Goal: Transaction & Acquisition: Subscribe to service/newsletter

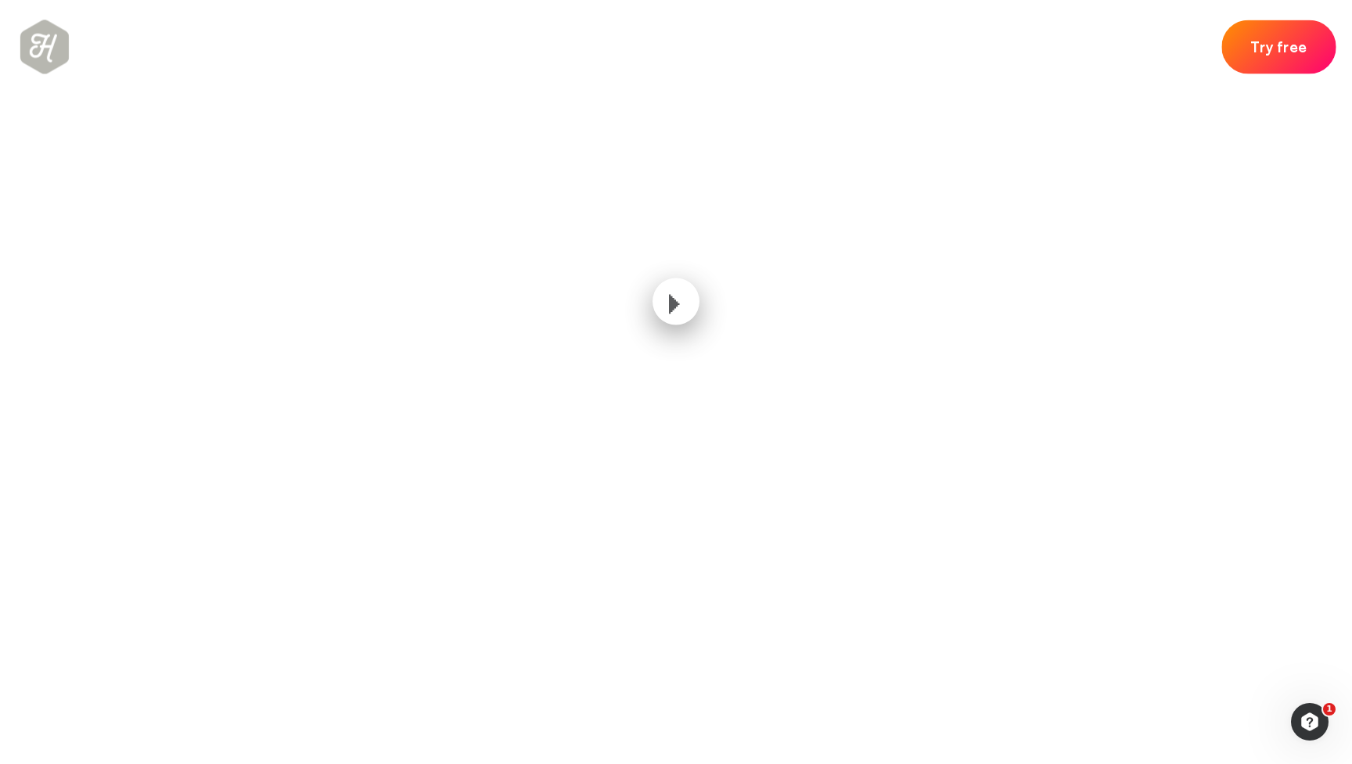
scroll to position [931, 0]
click at [1289, 45] on link "Try free" at bounding box center [1278, 44] width 99 height 47
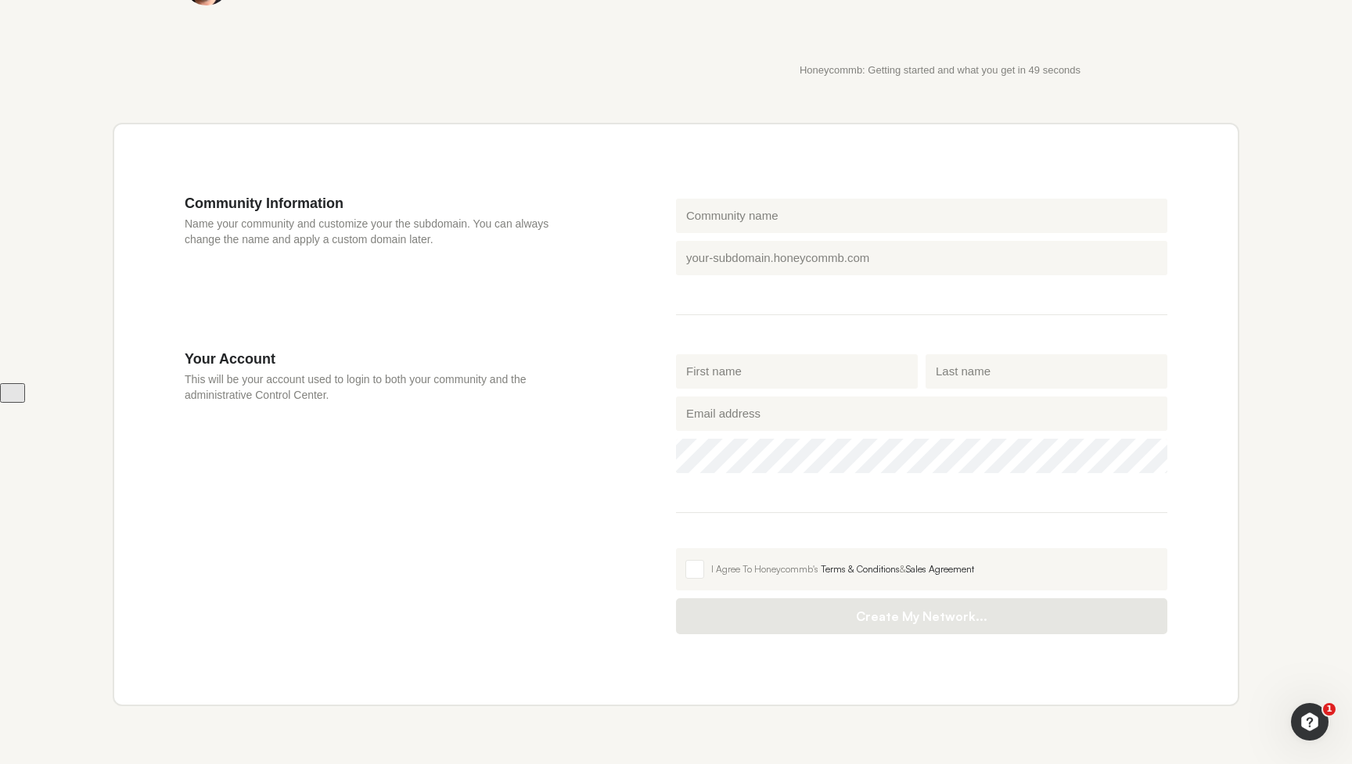
scroll to position [483, 0]
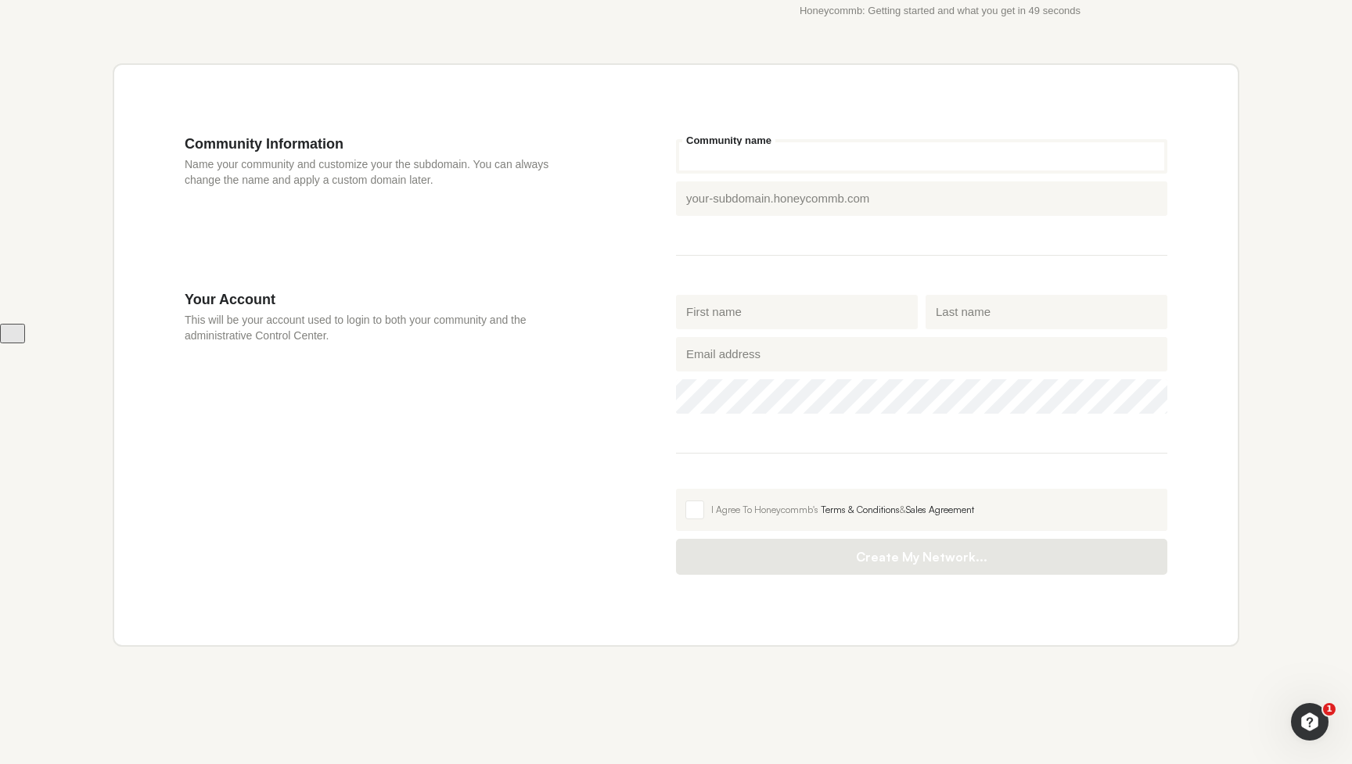
click at [712, 156] on input "Community name" at bounding box center [921, 156] width 491 height 34
type input "c"
type input "co"
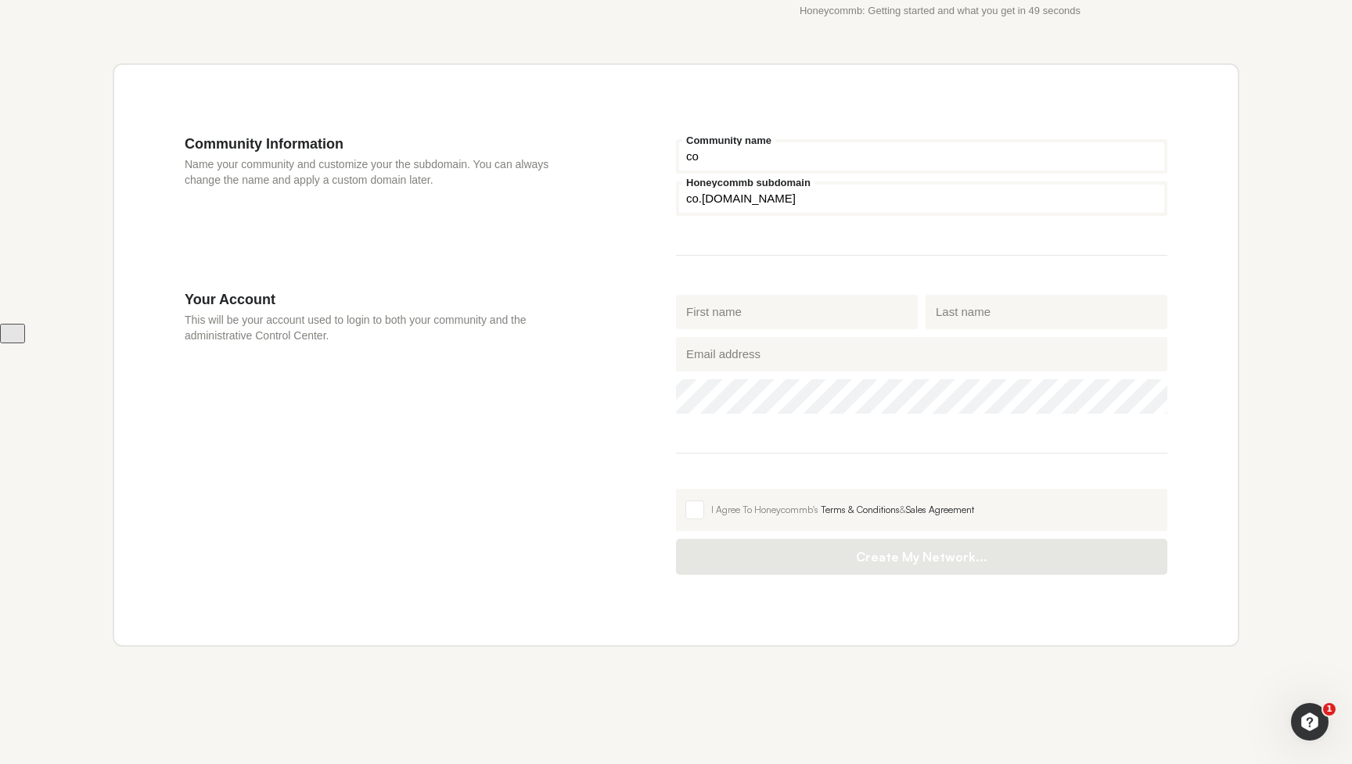
type input "com"
type input "comm"
type input "commu"
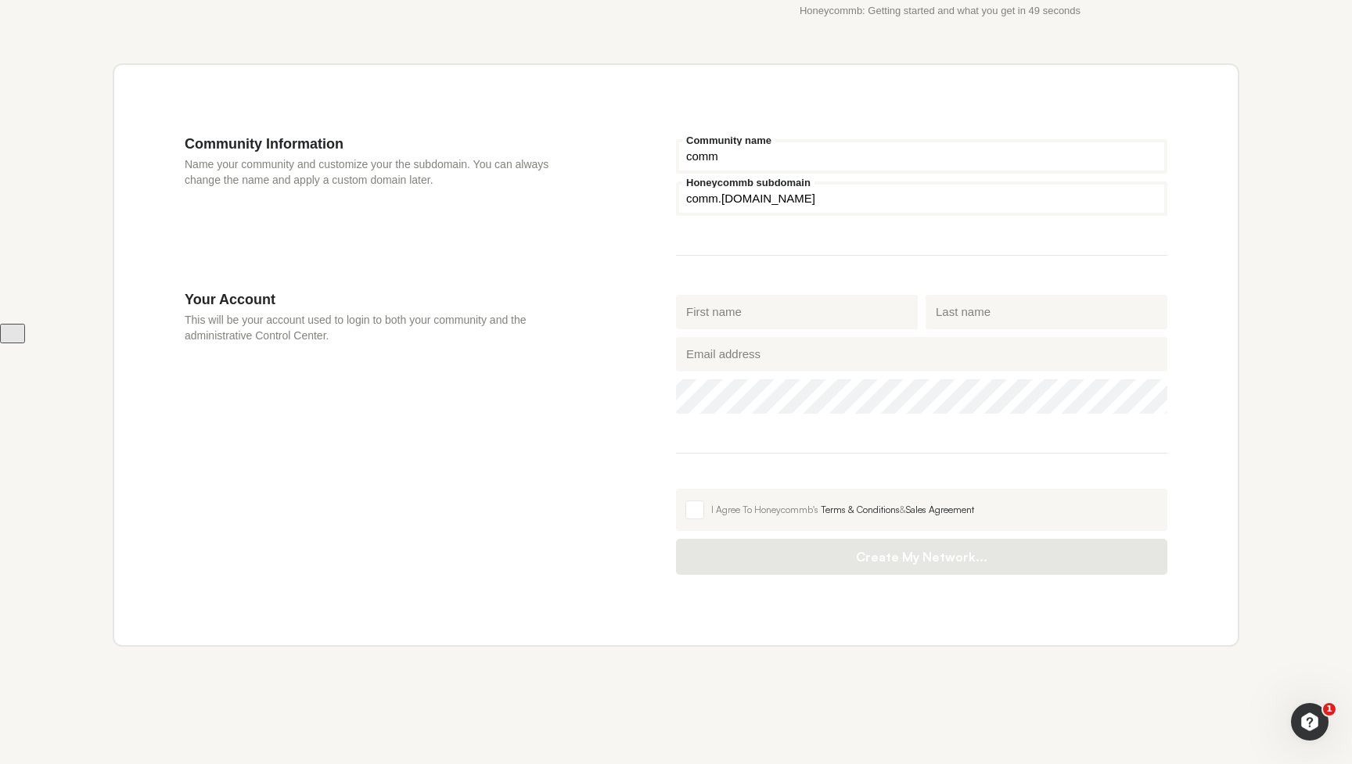
type input "commu"
type input "commun"
type input "communi"
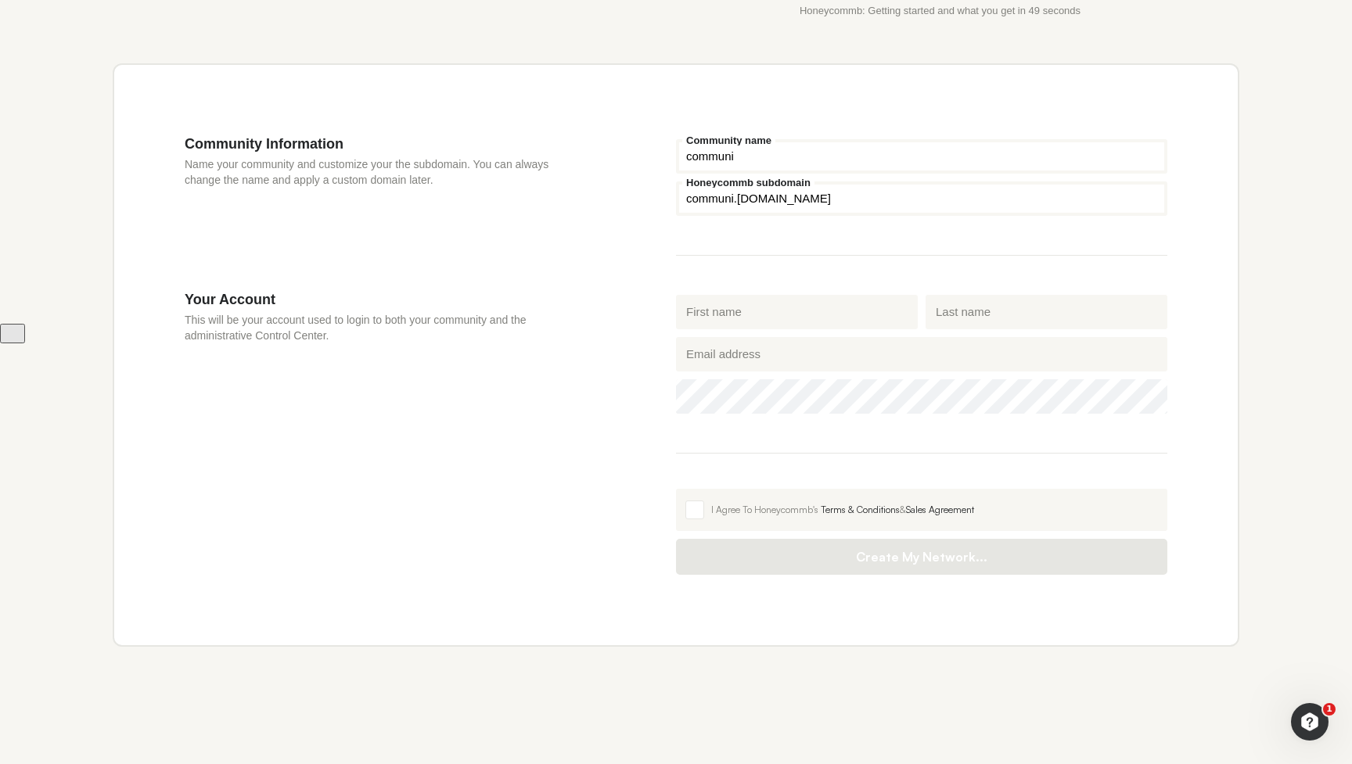
type input "communit"
type input "community"
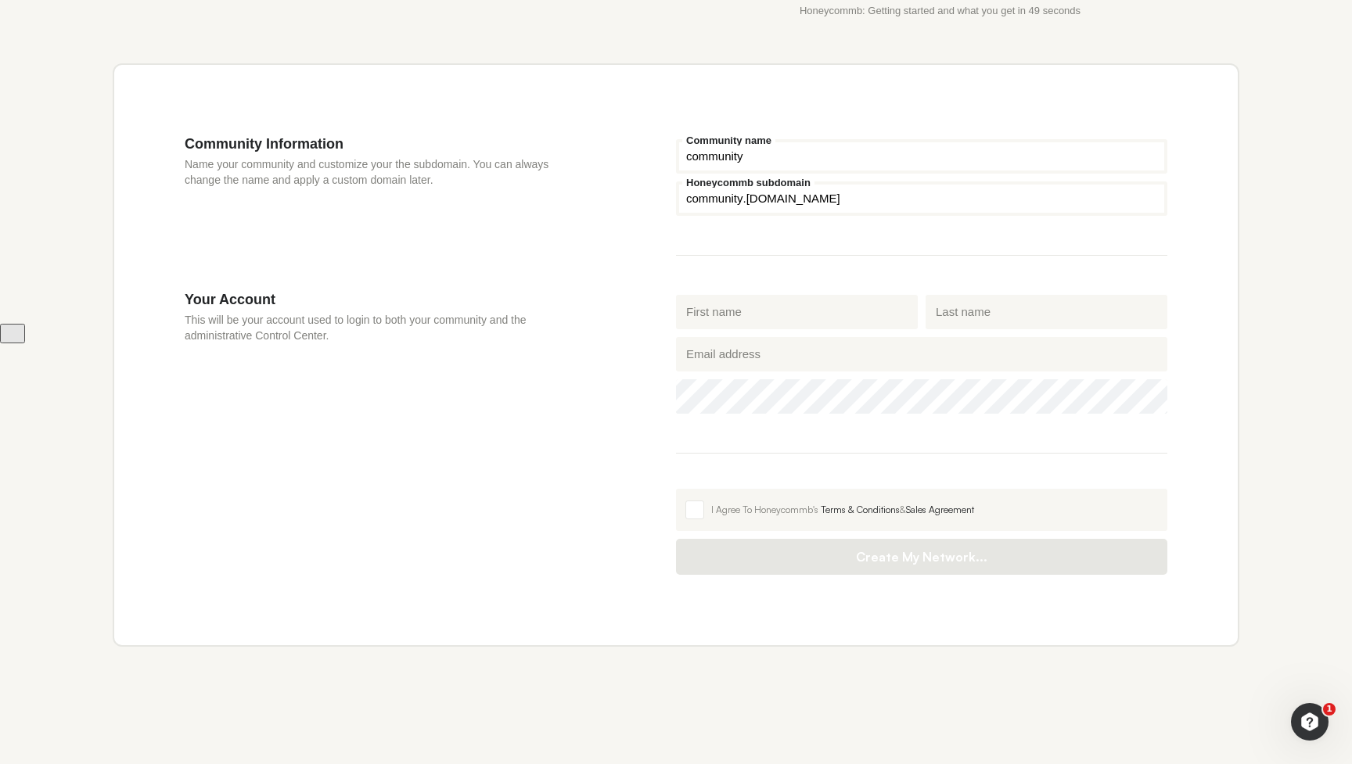
drag, startPoint x: 744, startPoint y: 199, endPoint x: 687, endPoint y: 196, distance: 57.2
click at [687, 196] on input "community" at bounding box center [921, 198] width 491 height 34
type input "123community"
click at [692, 506] on span at bounding box center [694, 510] width 19 height 19
click at [676, 489] on input "I Agree To Honeycommb's Terms & Conditions & Sales Agreement" at bounding box center [676, 489] width 0 height 0
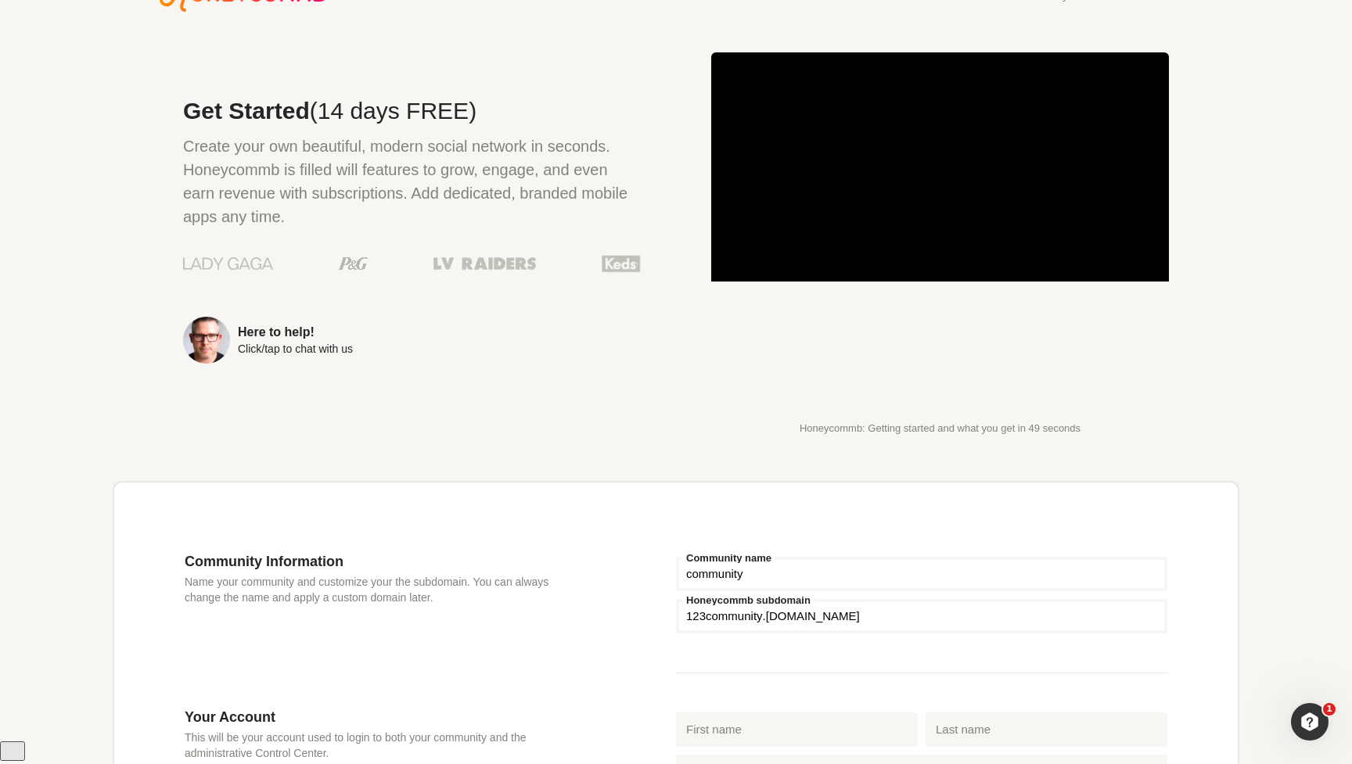
scroll to position [0, 0]
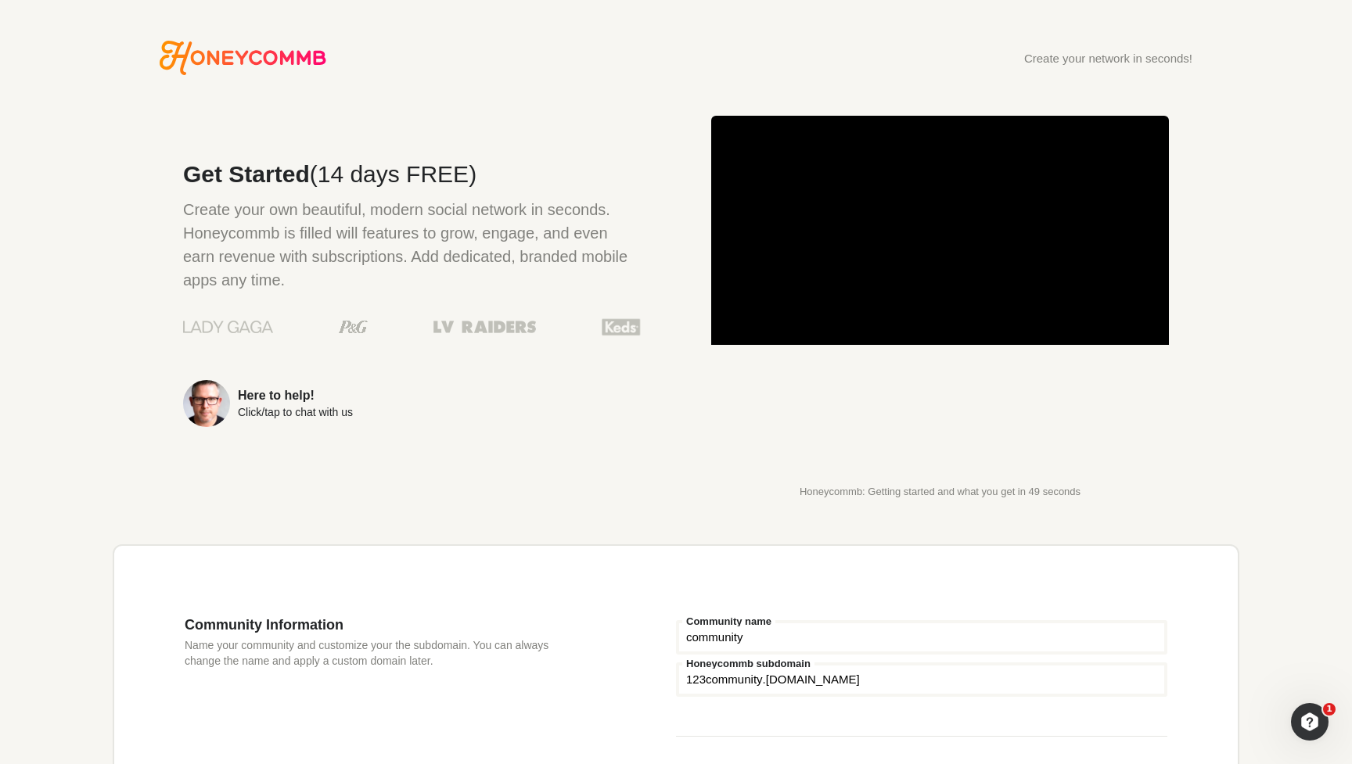
click at [605, 124] on div "Get Started (14 days FREE) Create your own beautiful, modern social network in …" at bounding box center [377, 307] width 528 height 382
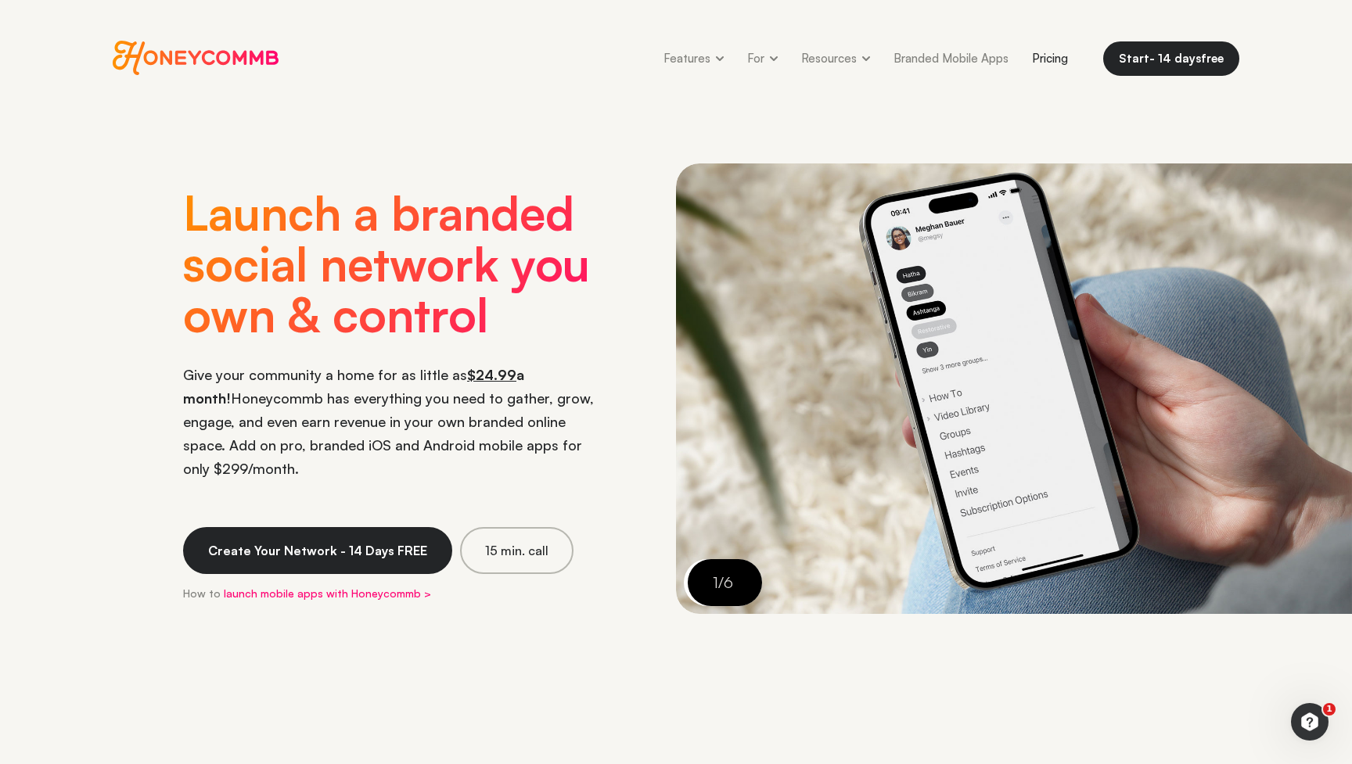
click at [1053, 59] on link "Pricing" at bounding box center [1049, 58] width 59 height 35
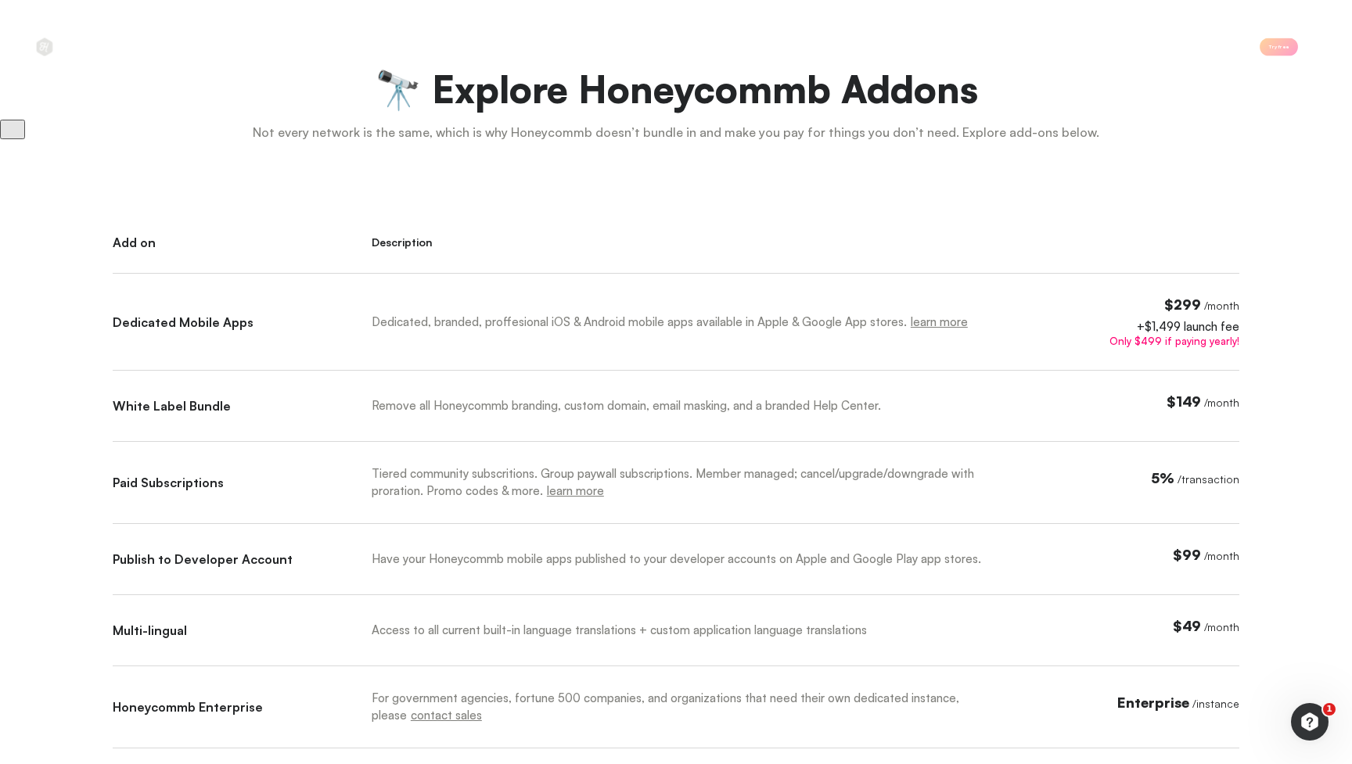
scroll to position [656, 0]
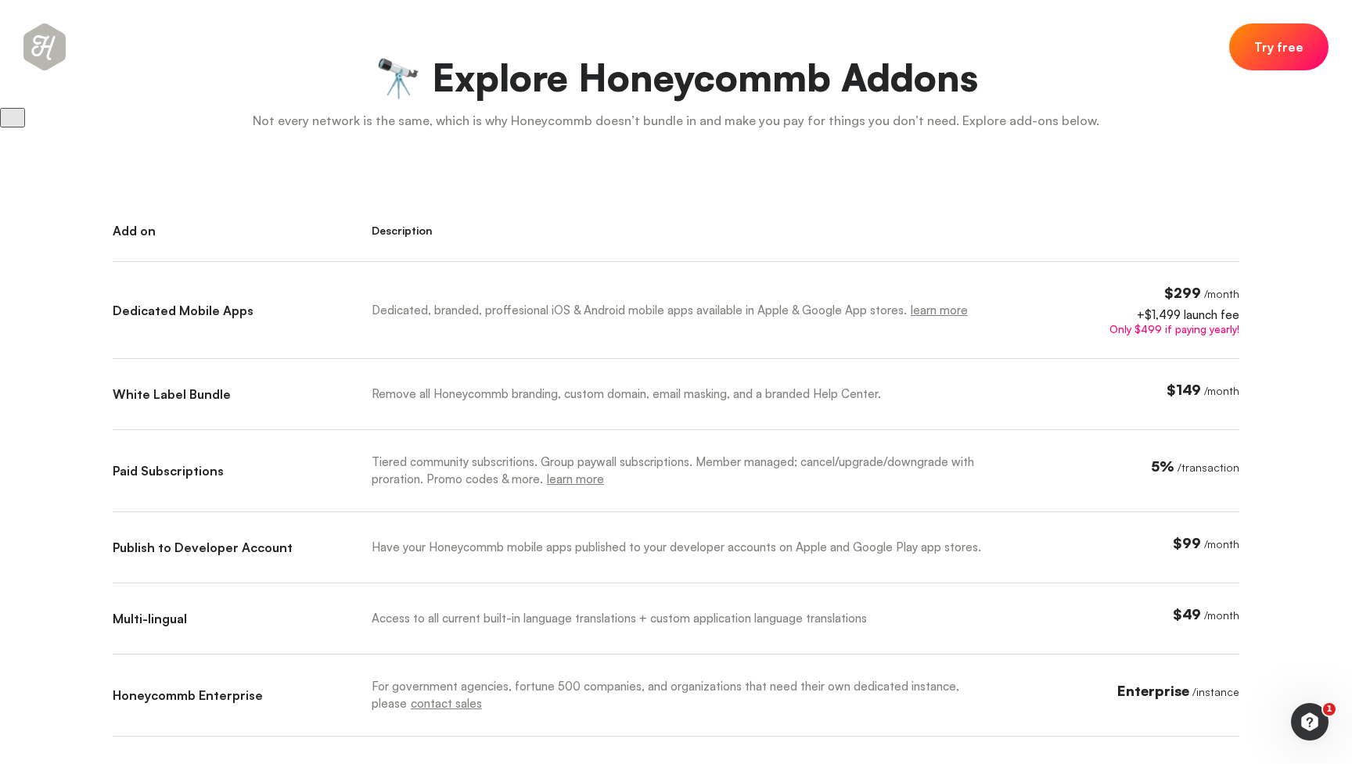
click at [566, 392] on div "Remove all Honeycommb branding, custom domain, email masking, and a branded Hel…" at bounding box center [685, 394] width 626 height 17
drag, startPoint x: 566, startPoint y: 392, endPoint x: 644, endPoint y: 393, distance: 78.2
click at [644, 393] on div "Remove all Honeycommb branding, custom domain, email masking, and a branded Hel…" at bounding box center [685, 394] width 626 height 17
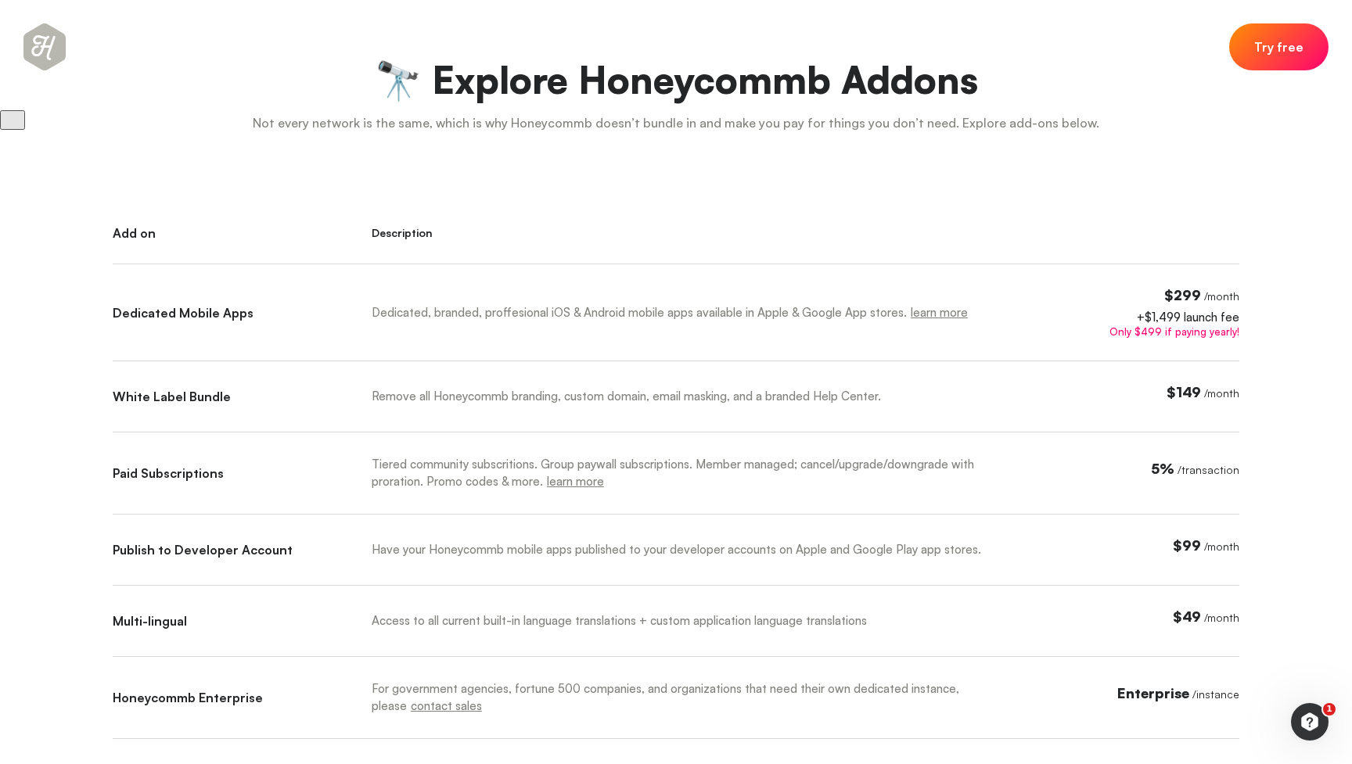
click at [655, 395] on div "Remove all Honeycommb branding, custom domain, email masking, and a branded Hel…" at bounding box center [685, 396] width 626 height 17
drag, startPoint x: 655, startPoint y: 395, endPoint x: 697, endPoint y: 393, distance: 42.3
click at [697, 393] on div "Remove all Honeycommb branding, custom domain, email masking, and a branded Hel…" at bounding box center [685, 396] width 626 height 17
click at [794, 393] on div "Remove all Honeycommb branding, custom domain, email masking, and a branded Hel…" at bounding box center [685, 396] width 626 height 17
drag, startPoint x: 794, startPoint y: 393, endPoint x: 844, endPoint y: 393, distance: 50.1
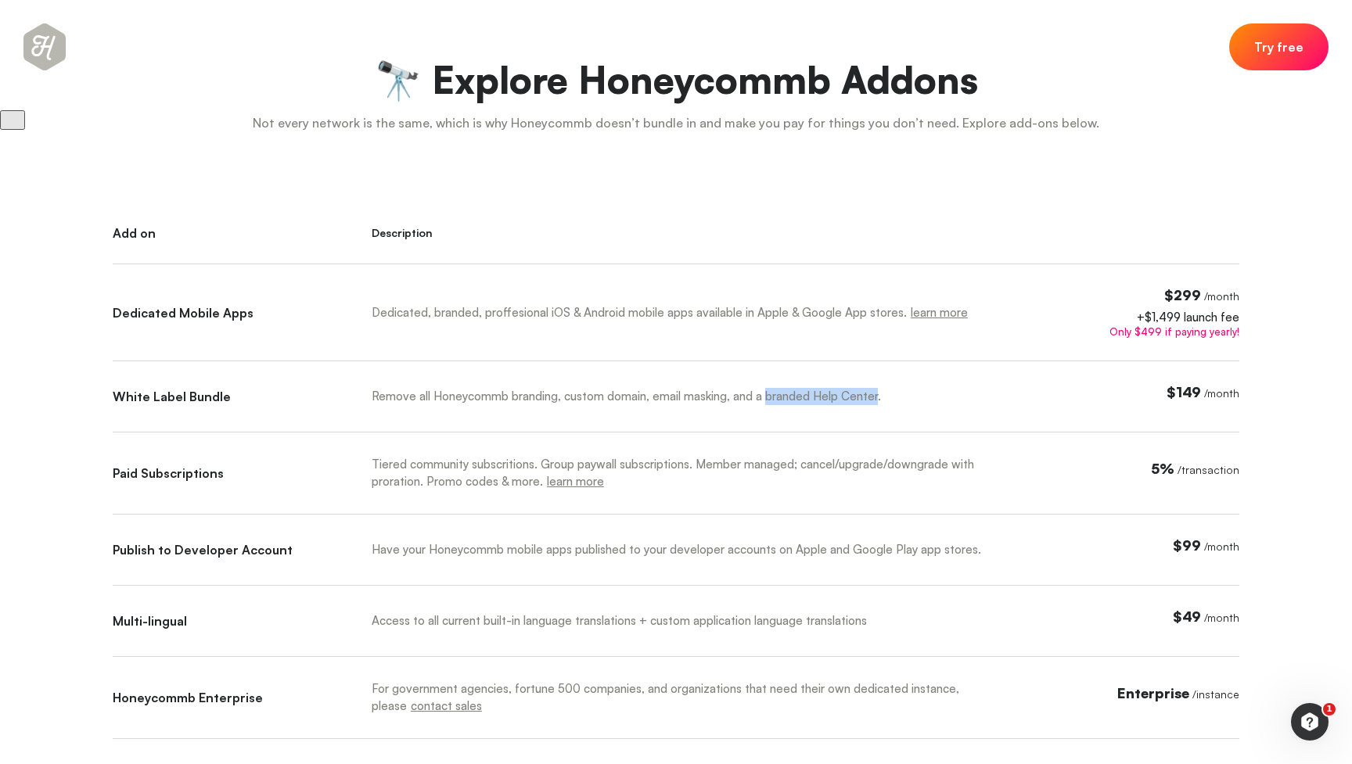
click at [844, 393] on div "Remove all Honeycommb branding, custom domain, email masking, and a branded Hel…" at bounding box center [685, 396] width 626 height 17
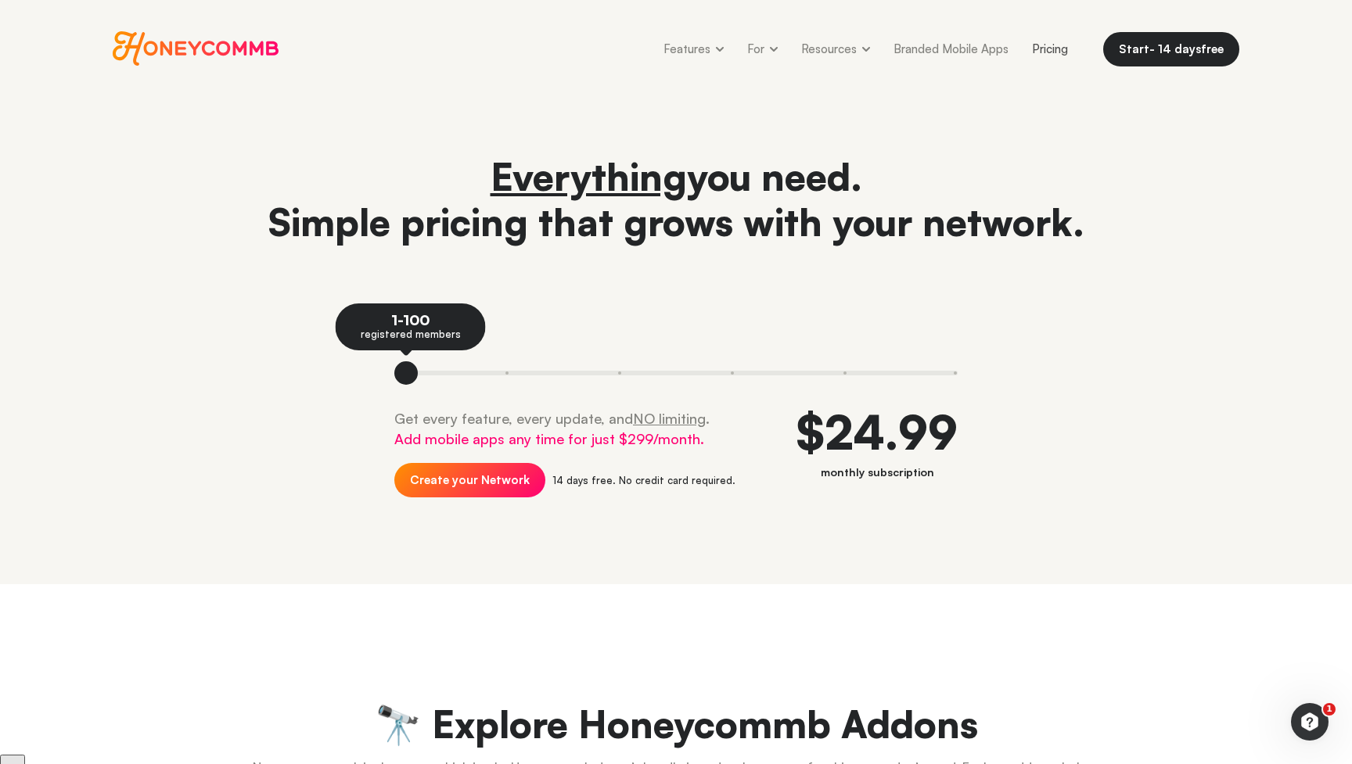
scroll to position [9, 0]
click at [505, 375] on button at bounding box center [507, 373] width 113 height 23
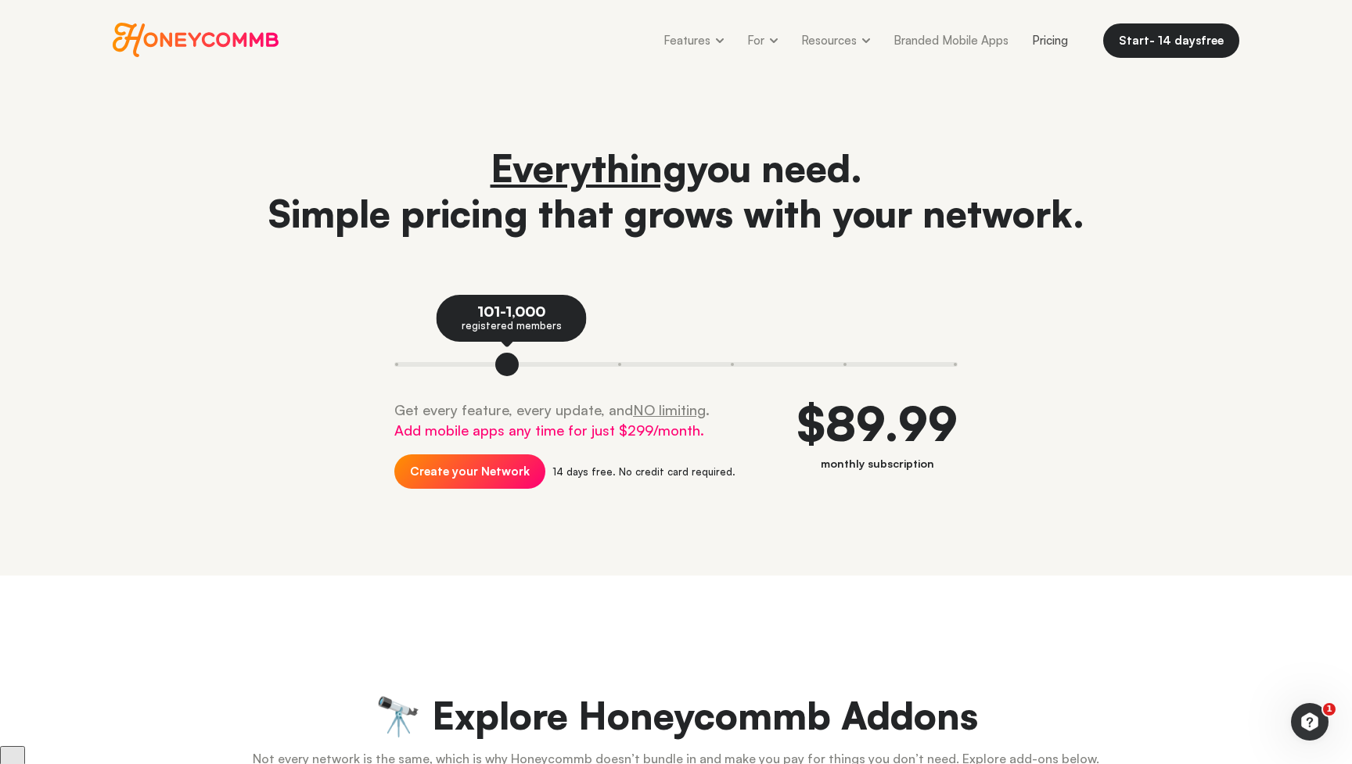
scroll to position [5, 0]
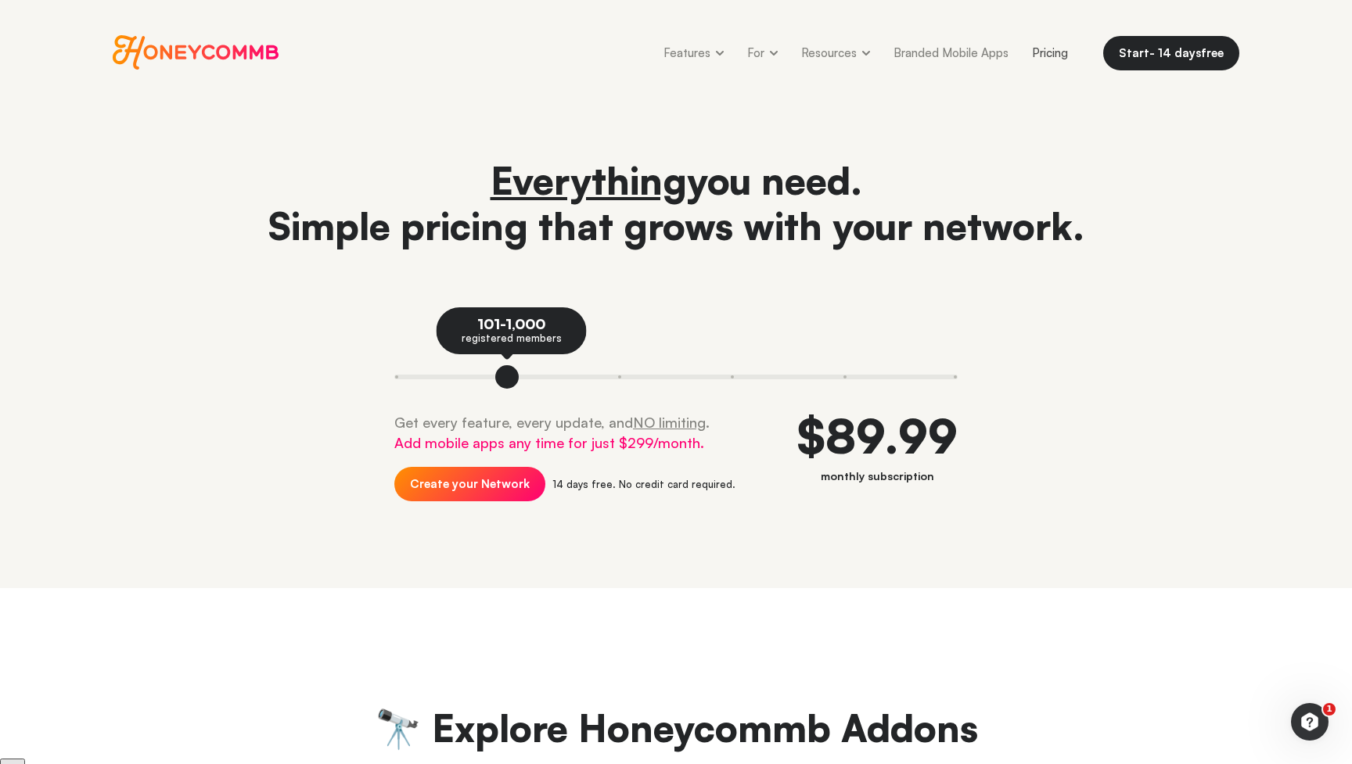
click at [639, 422] on u "NO limiting" at bounding box center [669, 422] width 73 height 17
drag, startPoint x: 639, startPoint y: 422, endPoint x: 673, endPoint y: 424, distance: 33.7
click at [673, 424] on u "NO limiting" at bounding box center [669, 422] width 73 height 17
click at [730, 559] on header "Everything you need. Simple pricing that grows with your network. 101-1,000 reg…" at bounding box center [676, 349] width 1352 height 477
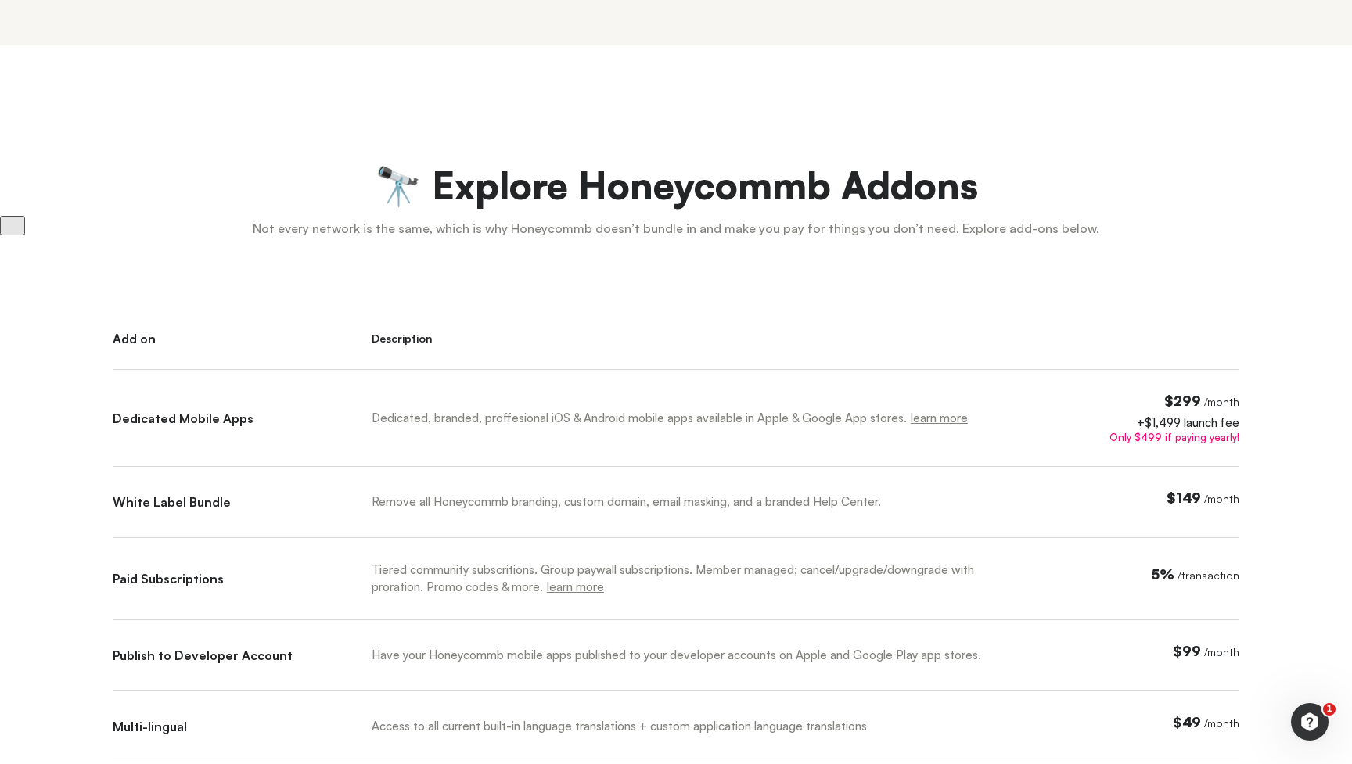
scroll to position [556, 0]
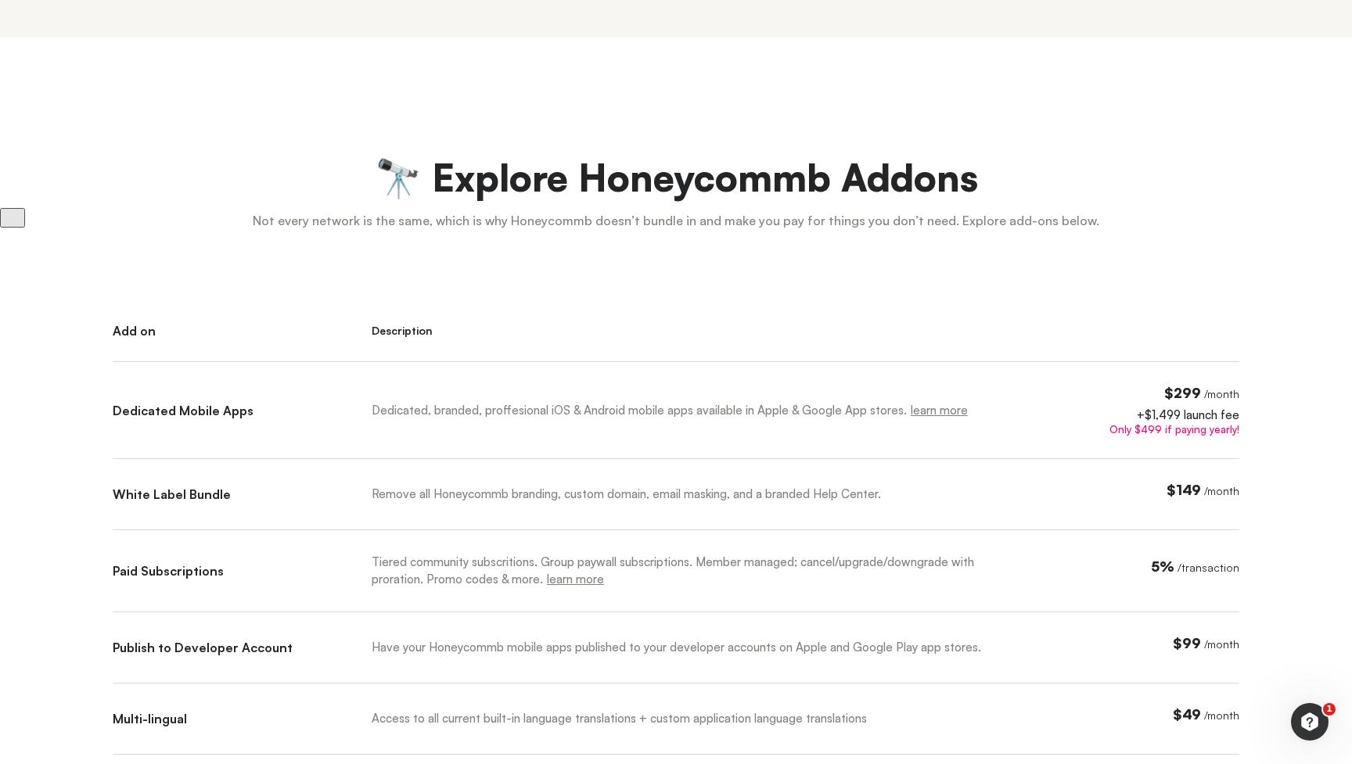
click at [554, 410] on div "Dedicated, branded, proffesional iOS & Android mobile apps available in Apple &…" at bounding box center [685, 410] width 626 height 17
click at [597, 408] on div "Dedicated, branded, proffesional iOS & Android mobile apps available in Apple &…" at bounding box center [685, 410] width 626 height 17
click at [1178, 390] on span "$299" at bounding box center [1182, 392] width 37 height 17
click at [1195, 388] on span "$299" at bounding box center [1182, 392] width 37 height 17
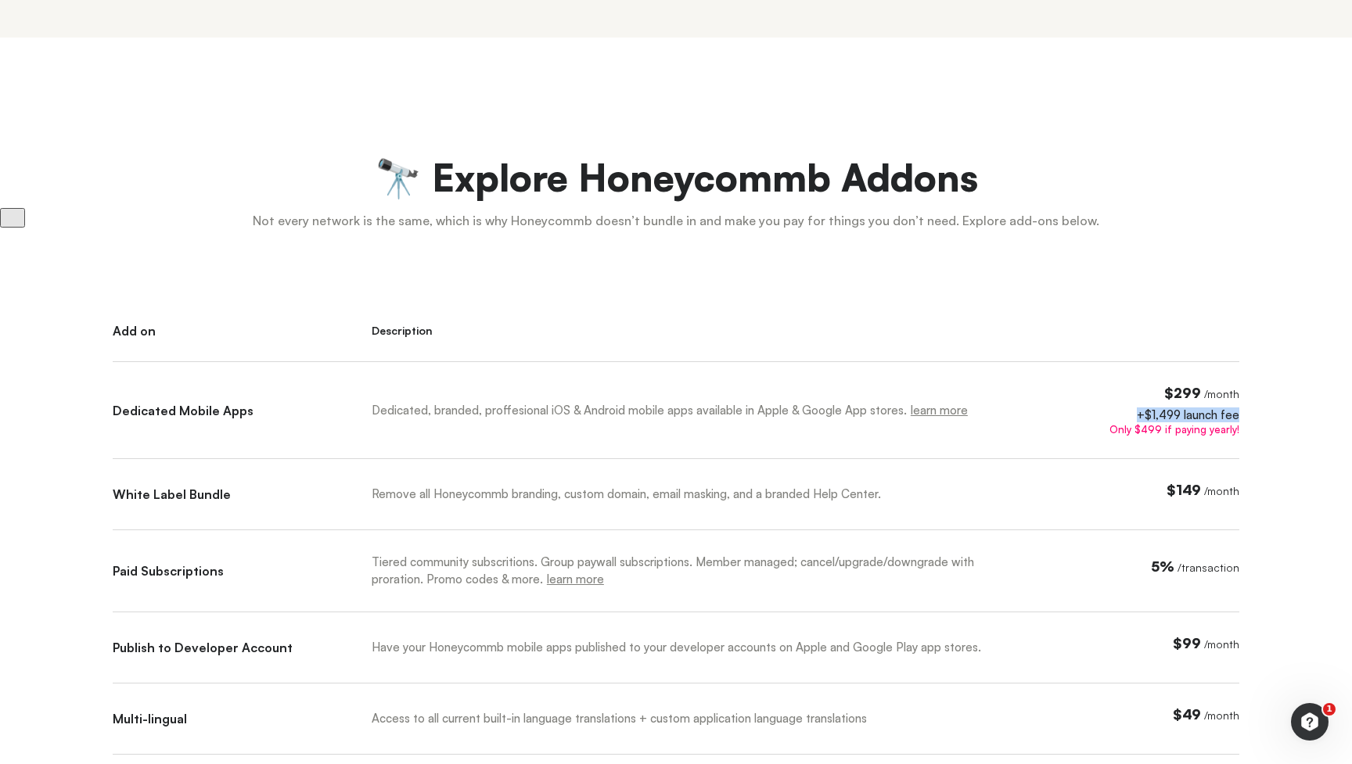
drag, startPoint x: 1136, startPoint y: 411, endPoint x: 1242, endPoint y: 419, distance: 106.7
click at [1242, 419] on div "🔭 Explore Honeycommb Addons Not every network is the same, which is why Honeyco…" at bounding box center [676, 639] width 1220 height 1203
click at [1188, 386] on span "$299" at bounding box center [1182, 392] width 37 height 17
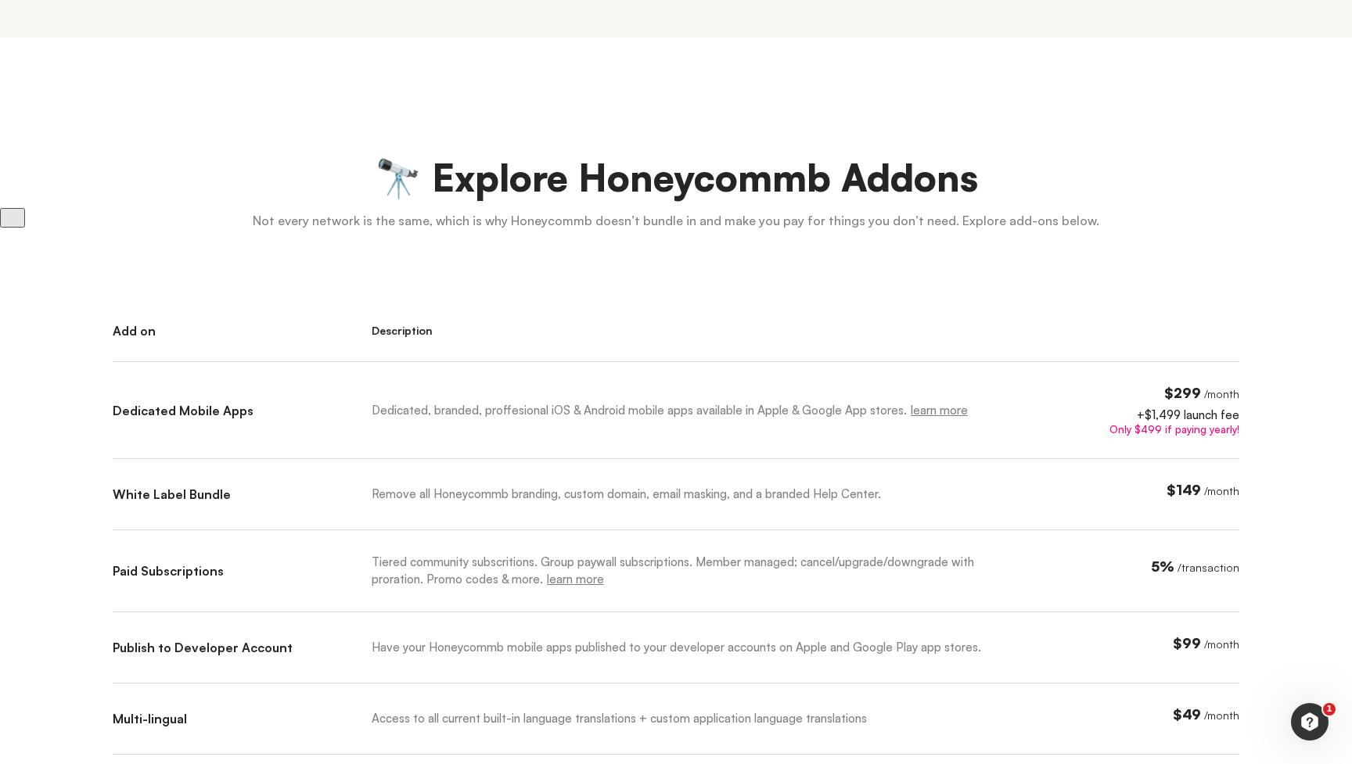
click at [1155, 430] on div "Only $499 if paying yearly!" at bounding box center [1158, 430] width 162 height 10
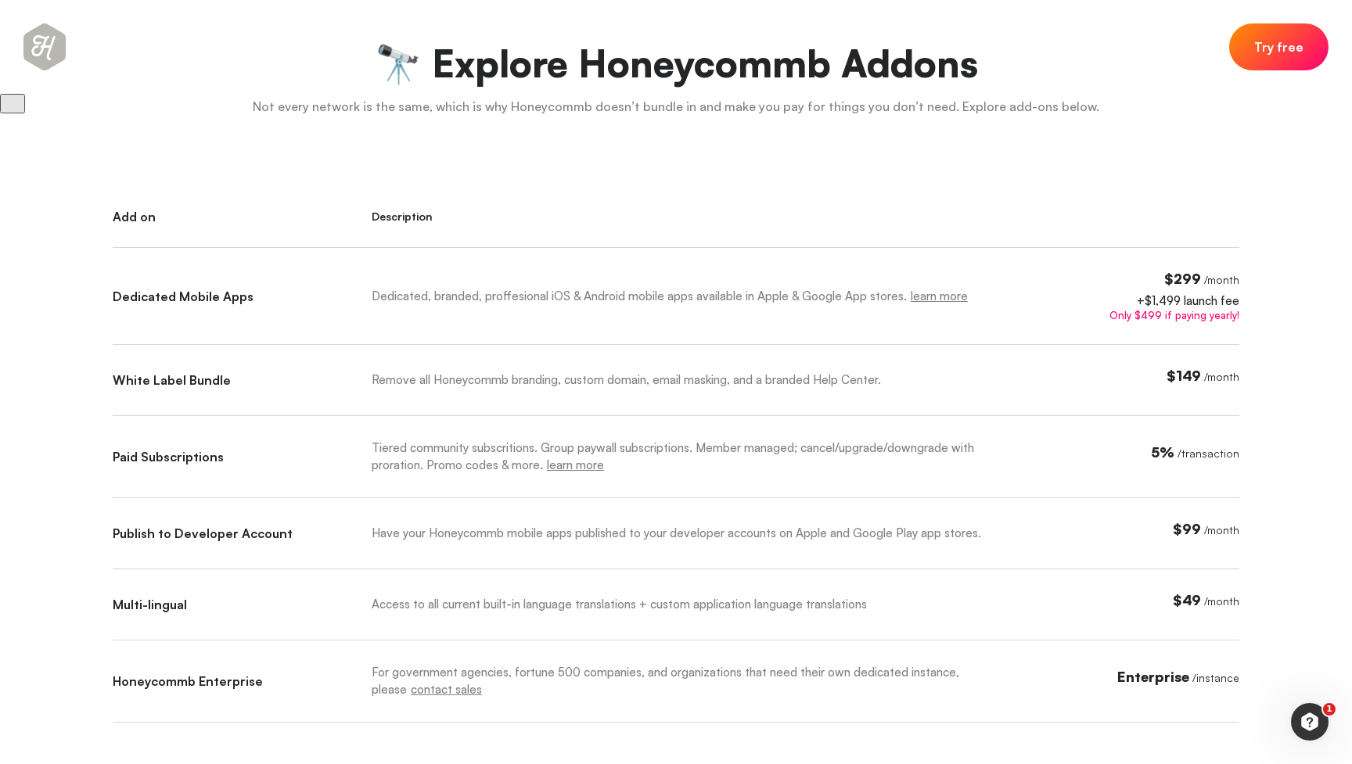
scroll to position [673, 0]
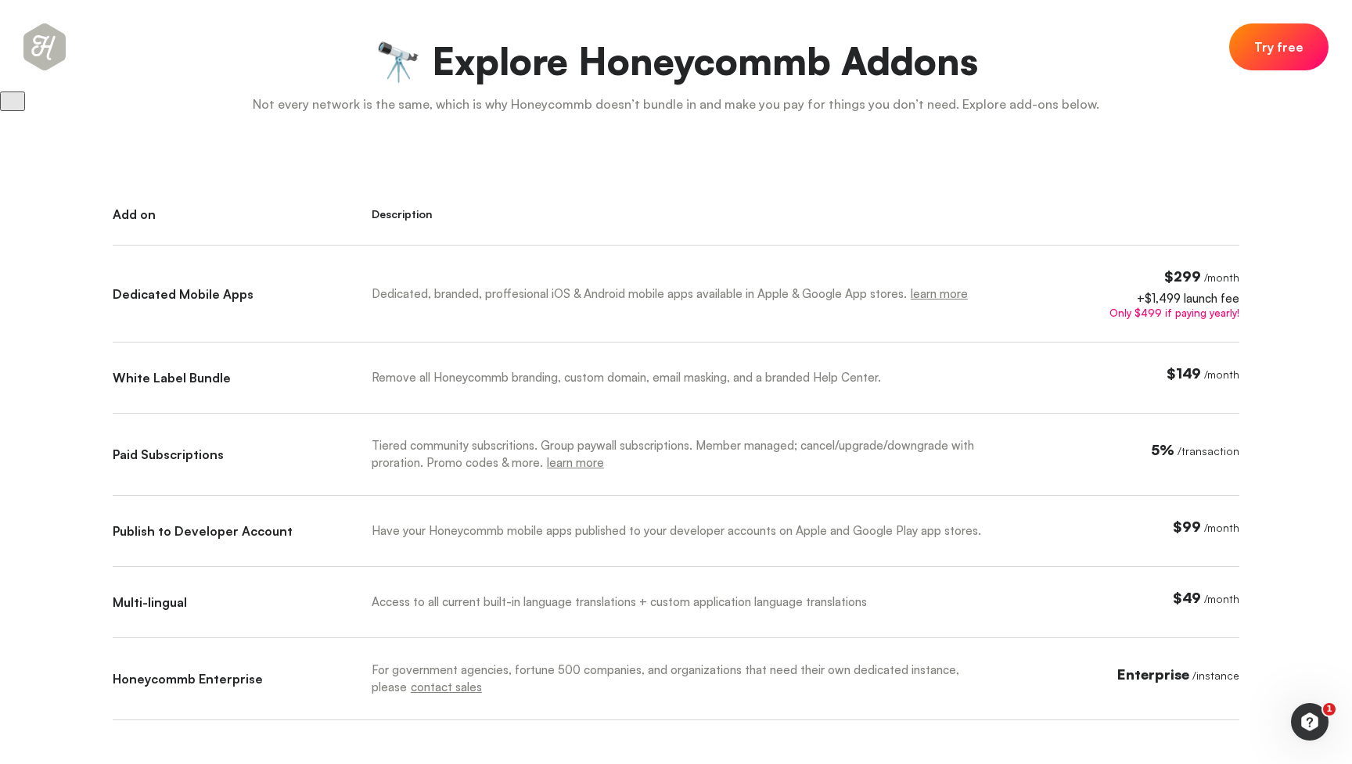
click at [386, 381] on div "Remove all Honeycommb branding, custom domain, email masking, and a branded Hel…" at bounding box center [685, 377] width 626 height 17
drag, startPoint x: 386, startPoint y: 381, endPoint x: 842, endPoint y: 379, distance: 456.1
click at [842, 379] on div "Remove all Honeycommb branding, custom domain, email masking, and a branded Hel…" at bounding box center [685, 377] width 626 height 17
click at [941, 377] on div "Remove all Honeycommb branding, custom domain, email masking, and a branded Hel…" at bounding box center [685, 377] width 626 height 17
click at [375, 293] on div "Dedicated, branded, proffesional iOS & Android mobile apps available in Apple &…" at bounding box center [685, 294] width 626 height 17
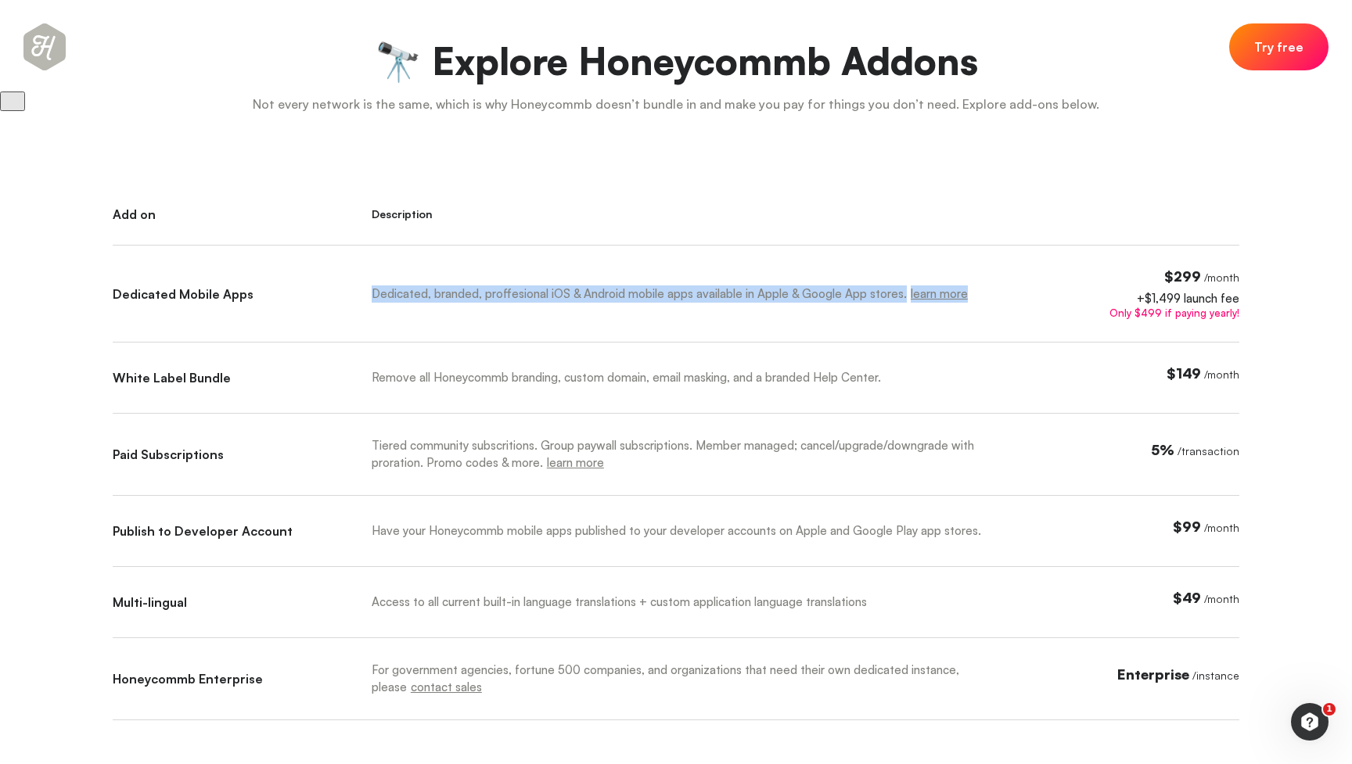
drag, startPoint x: 375, startPoint y: 293, endPoint x: 766, endPoint y: 304, distance: 391.3
click at [766, 304] on div "Dedicated, branded, proffesional iOS & Android mobile apps available in Apple &…" at bounding box center [701, 306] width 658 height 74
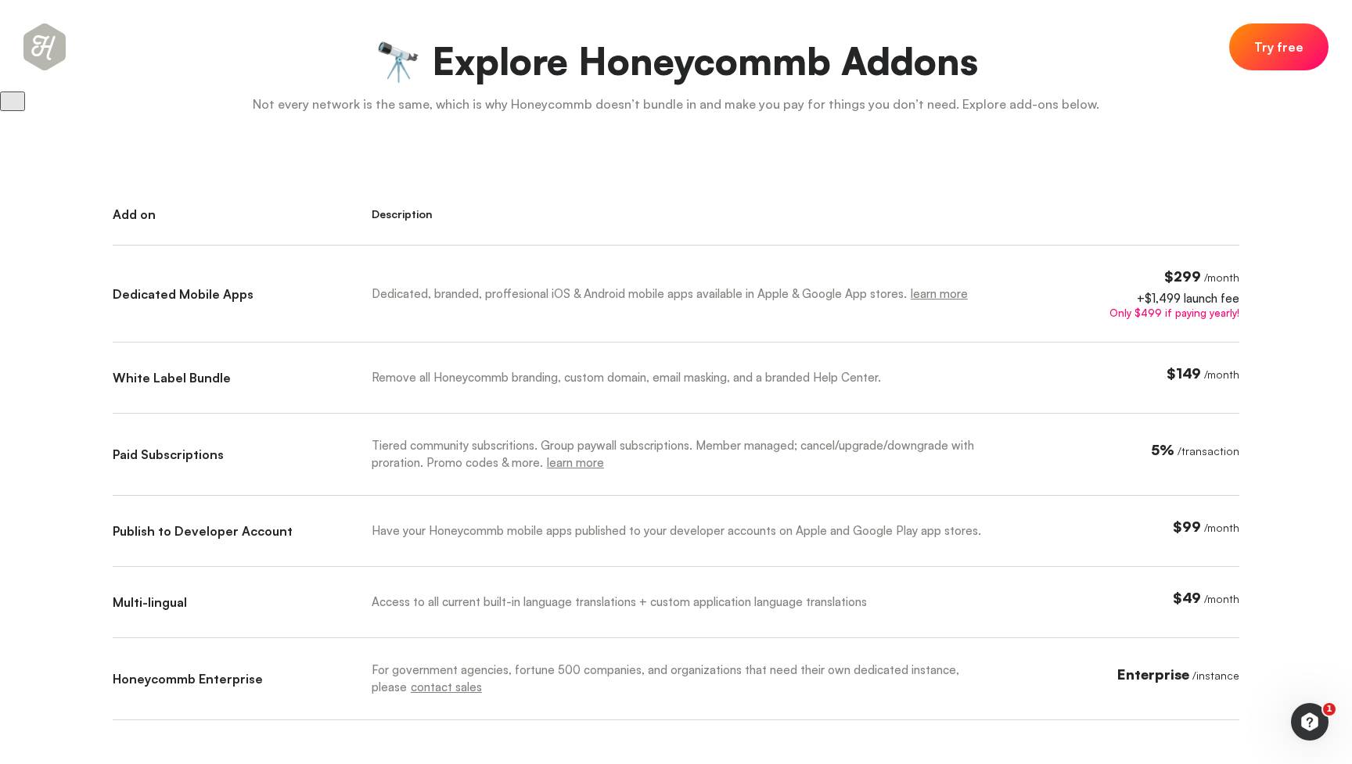
click at [412, 378] on div "Remove all Honeycommb branding, custom domain, email masking, and a branded Hel…" at bounding box center [685, 377] width 626 height 17
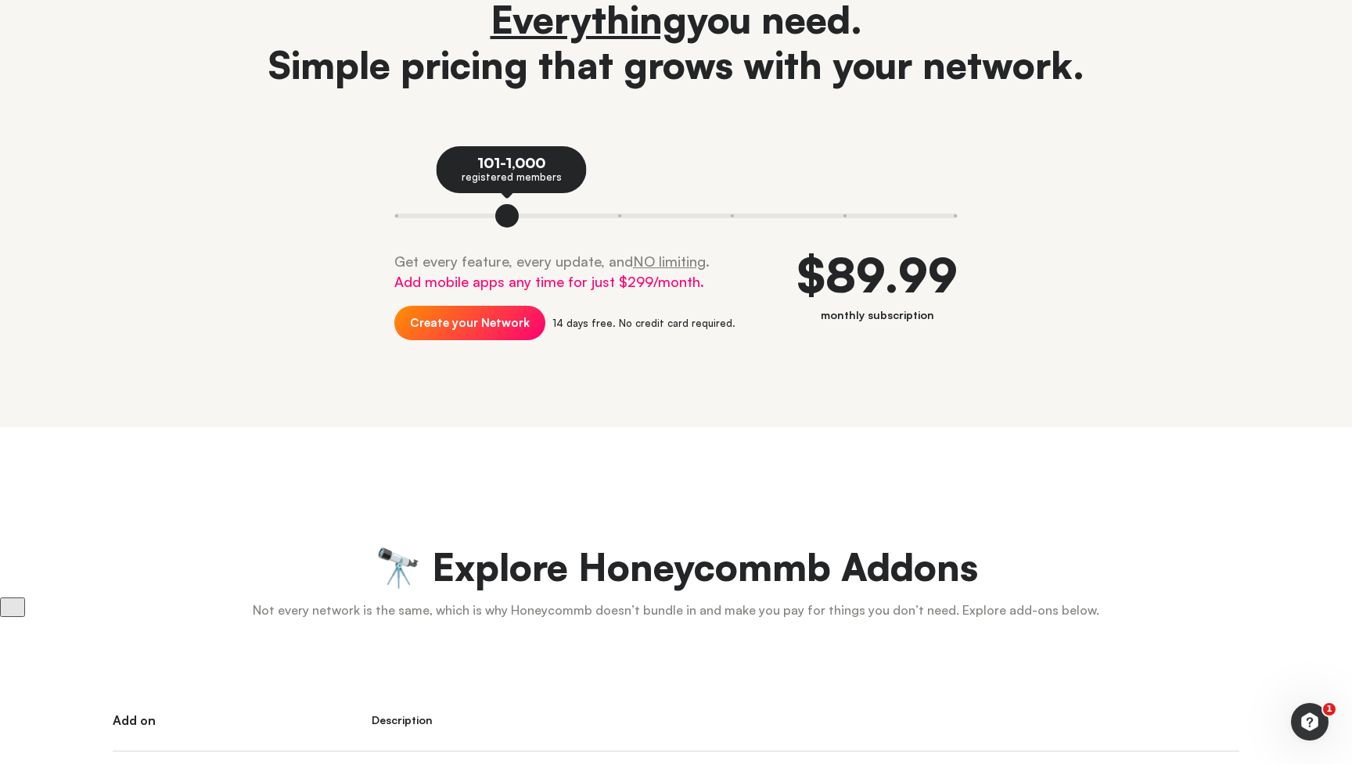
scroll to position [0, 0]
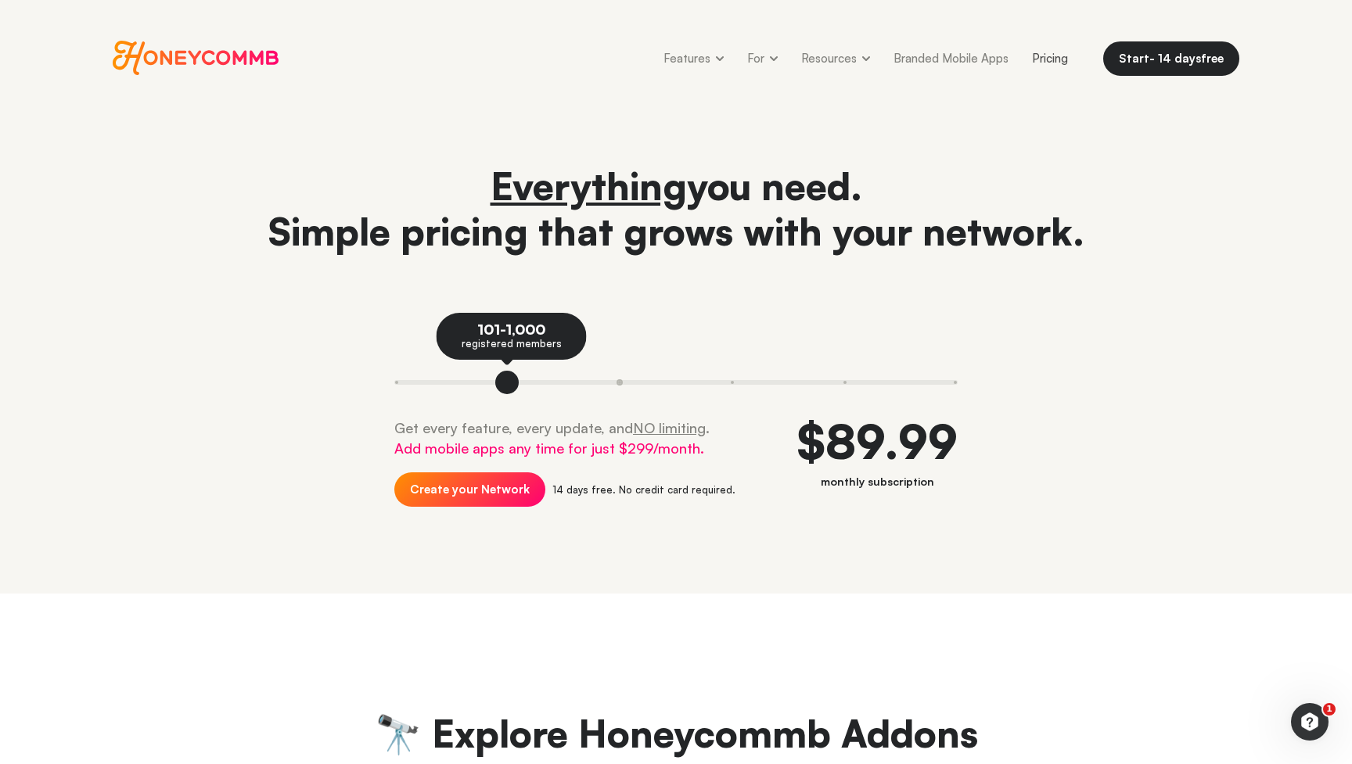
click at [627, 381] on button at bounding box center [619, 382] width 113 height 23
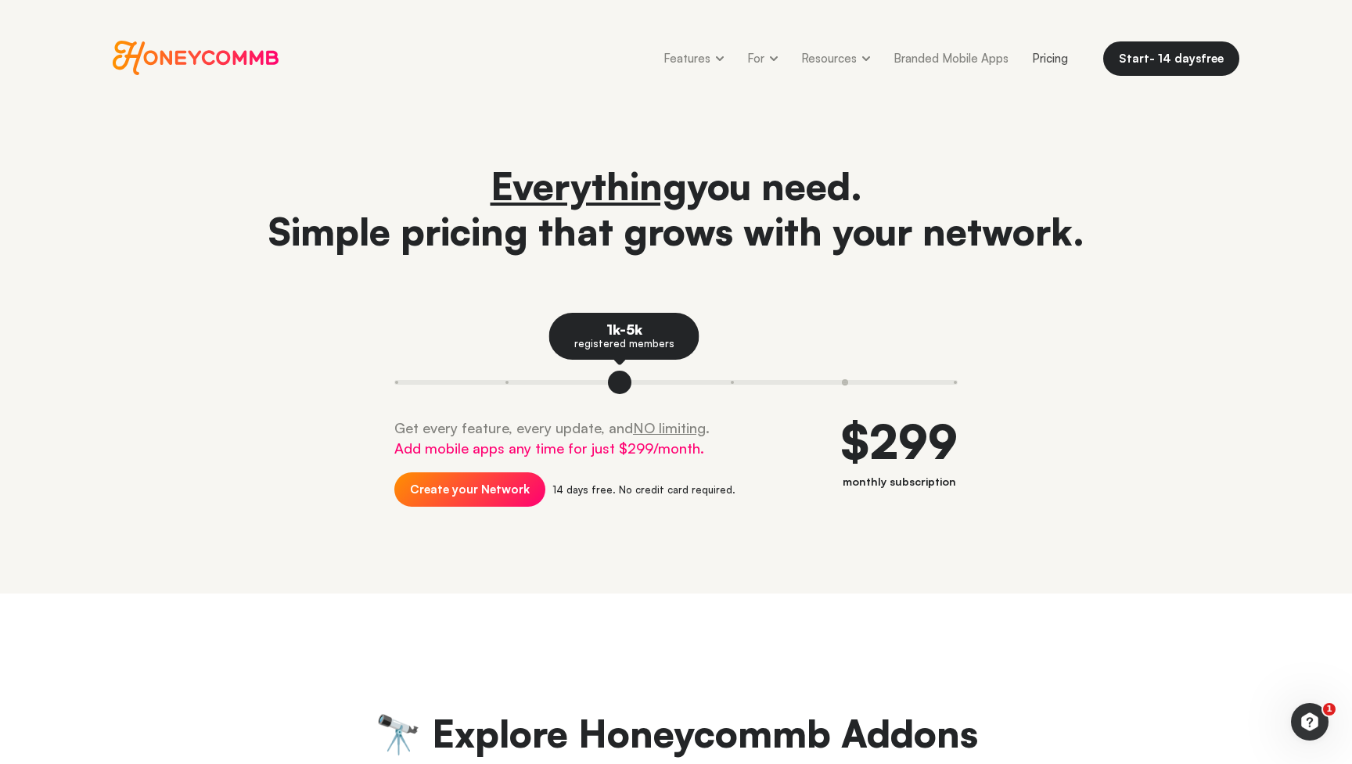
click at [846, 388] on button at bounding box center [845, 382] width 113 height 23
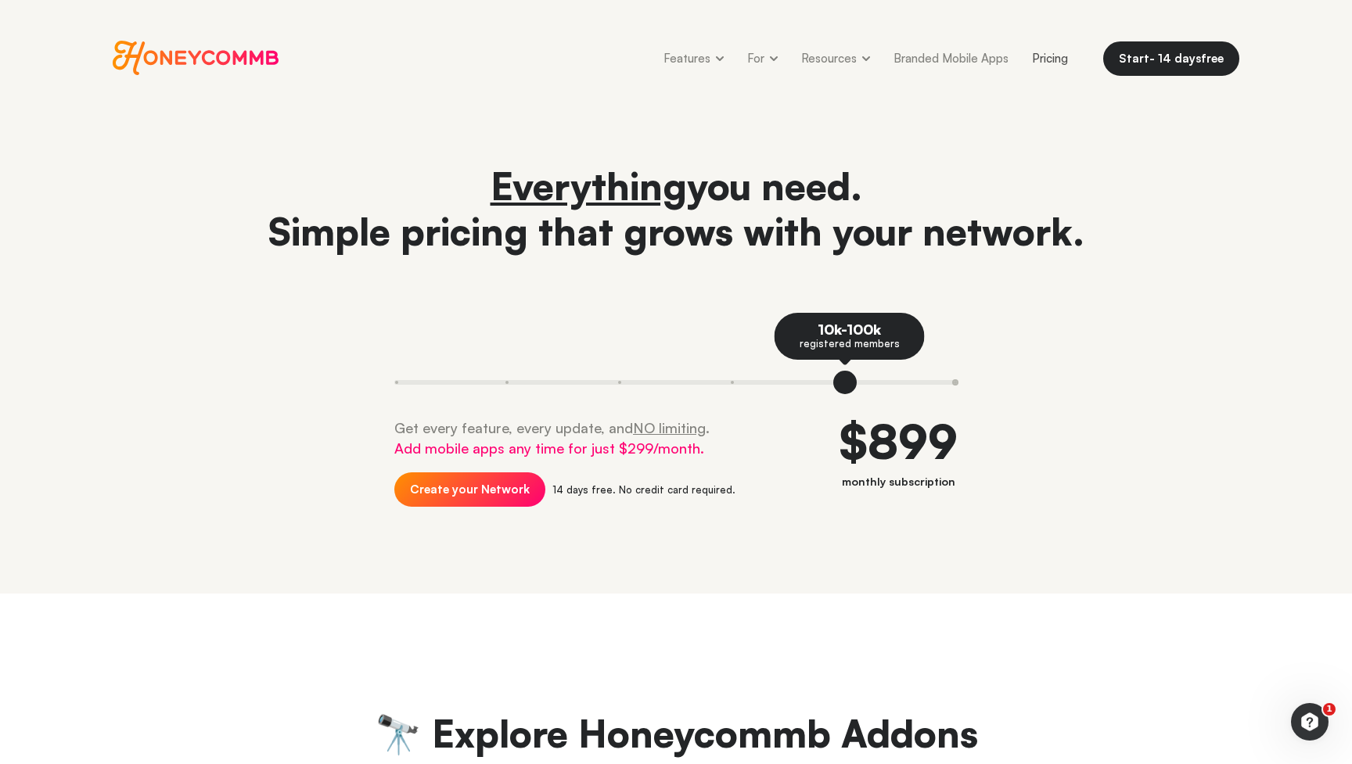
click at [956, 382] on button at bounding box center [929, 382] width 56 height 23
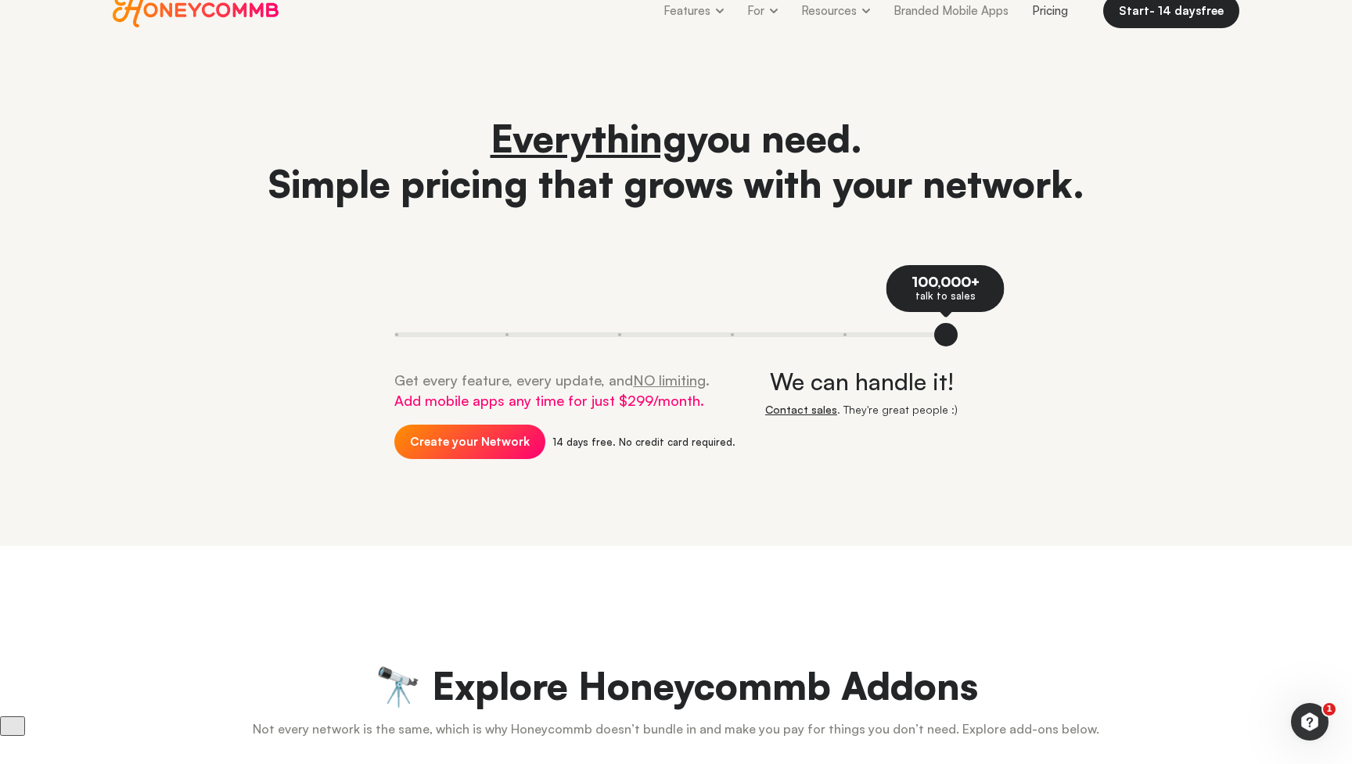
scroll to position [48, 0]
click at [1171, 404] on div "Everything you need. Simple pricing that grows with your network. 100,000+ talk…" at bounding box center [676, 301] width 1126 height 372
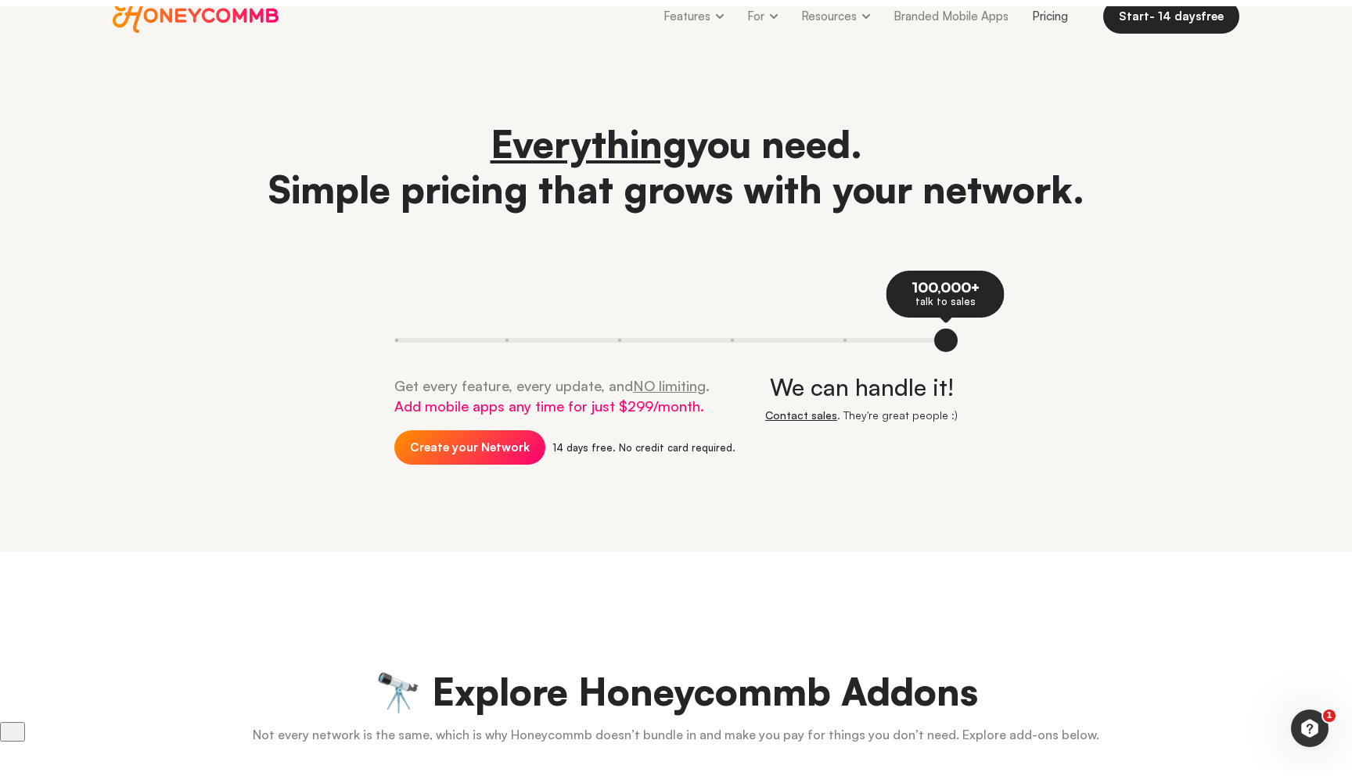
scroll to position [0, 0]
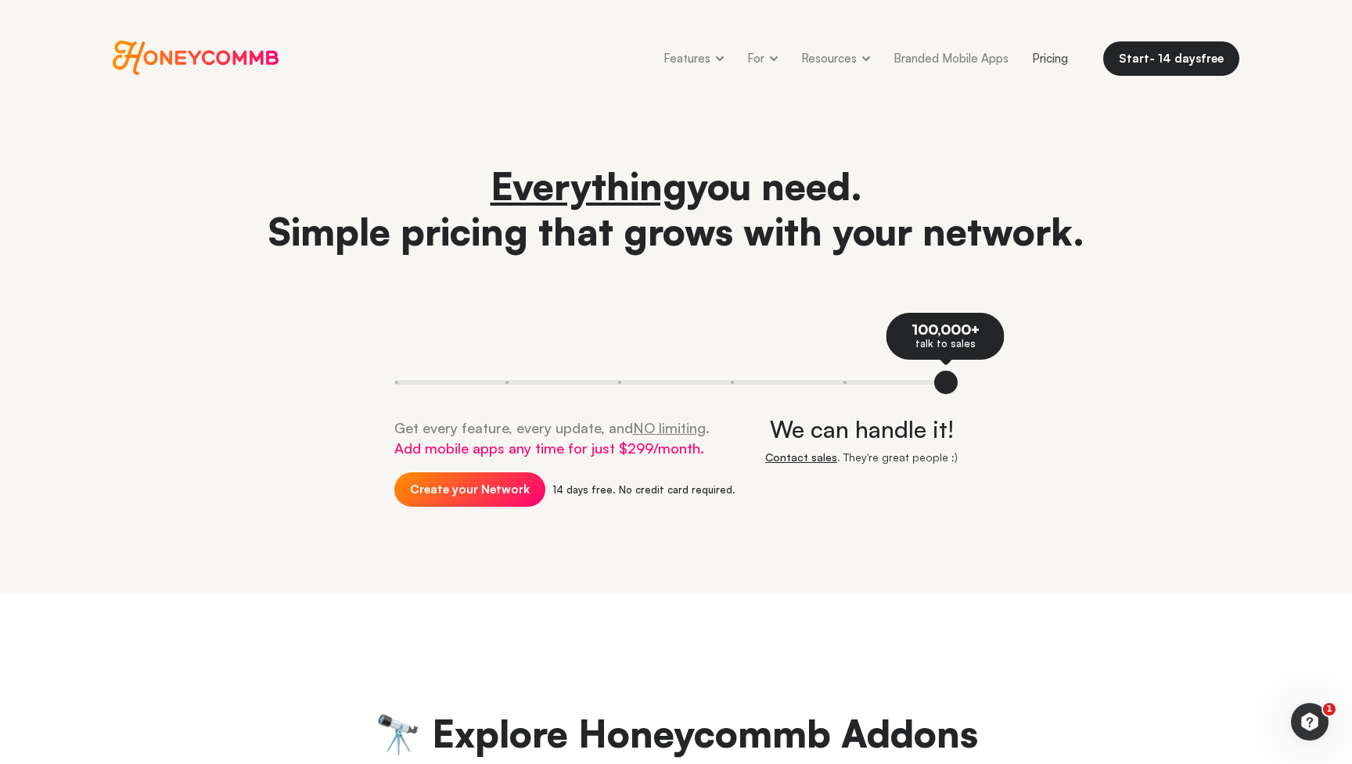
click at [1124, 316] on div "Everything you need. Simple pricing that grows with your network. 100,000+ talk…" at bounding box center [676, 349] width 1126 height 372
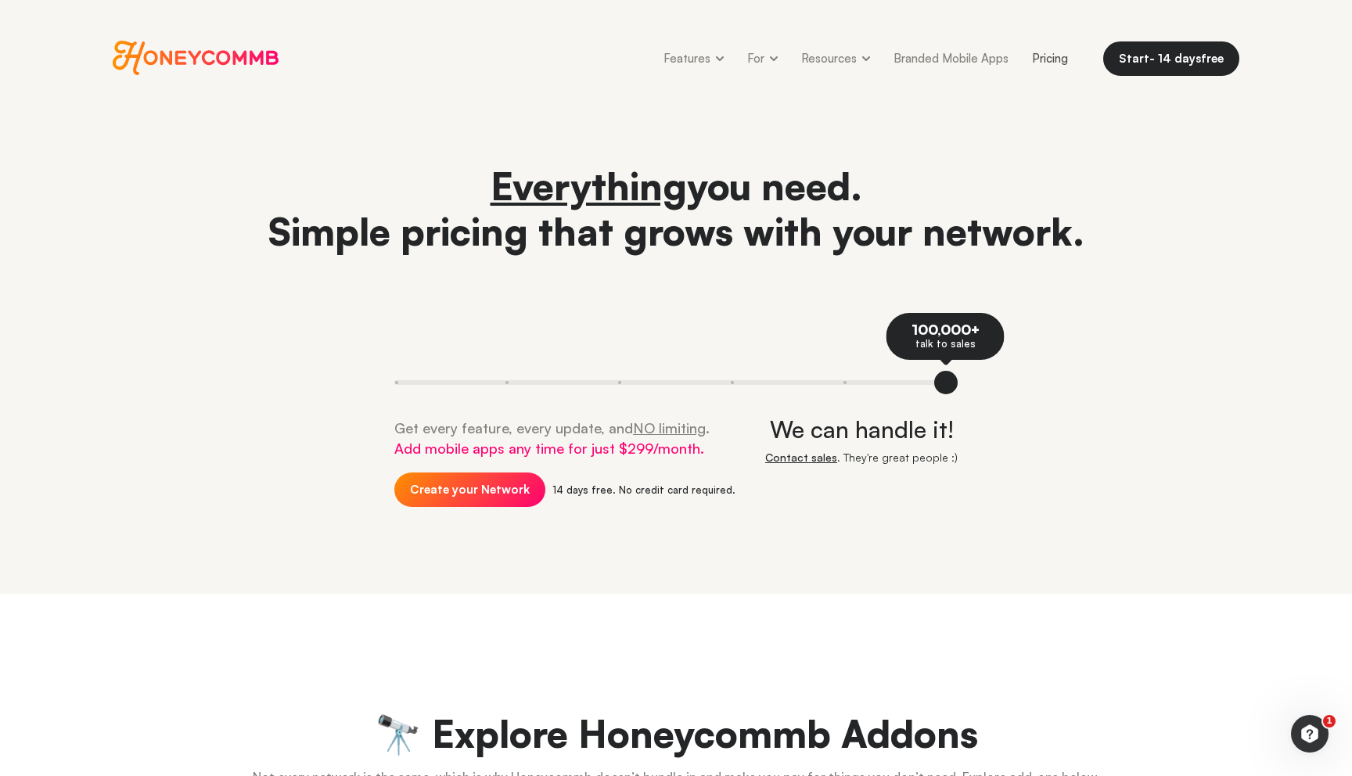
click at [221, 47] on span "Honeycommb" at bounding box center [196, 58] width 167 height 34
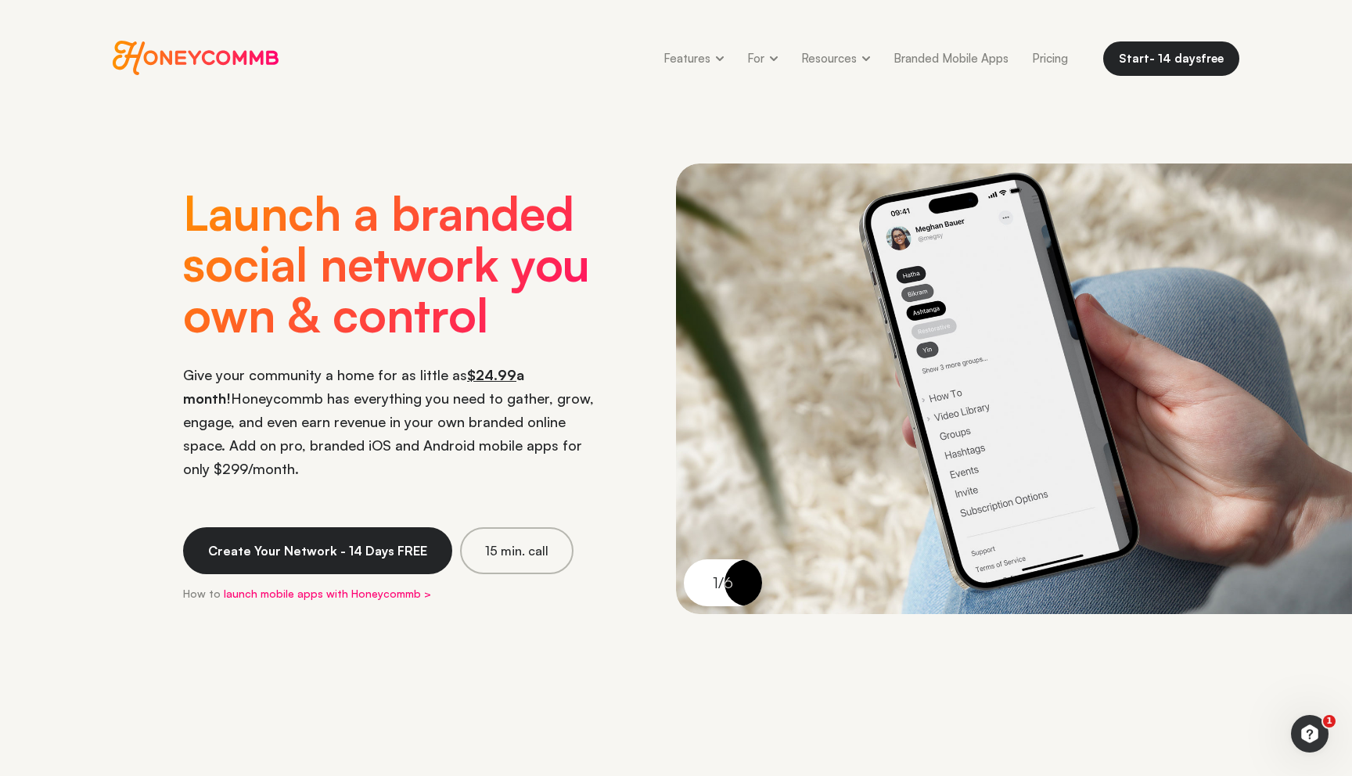
click at [557, 74] on div "Honeycommb Features 👀 Features Overview Primary features and customizations 📱 M…" at bounding box center [676, 58] width 1220 height 35
click at [1032, 112] on div "Honeycommb Features 👀 Features Overview Primary features and customizations 📱 M…" at bounding box center [676, 58] width 1352 height 117
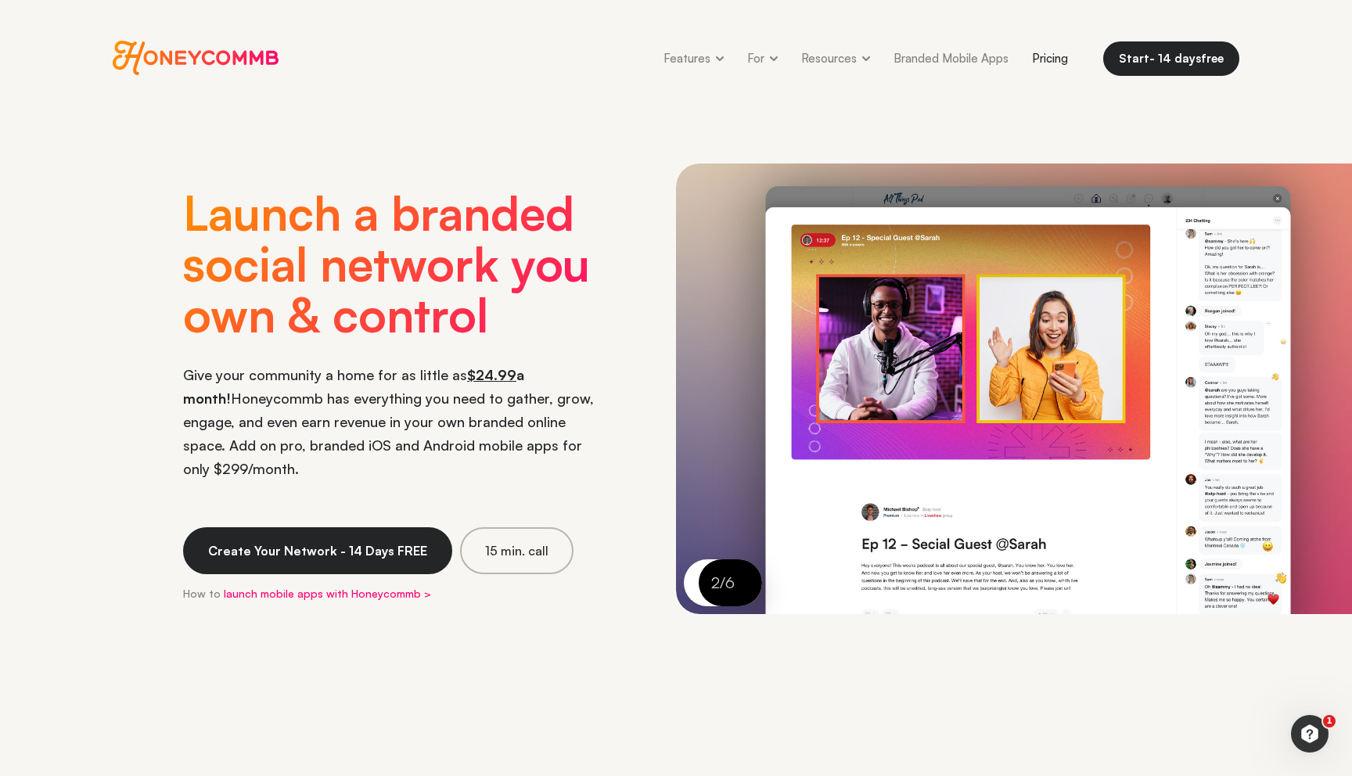
click at [1051, 60] on link "Pricing" at bounding box center [1049, 58] width 59 height 35
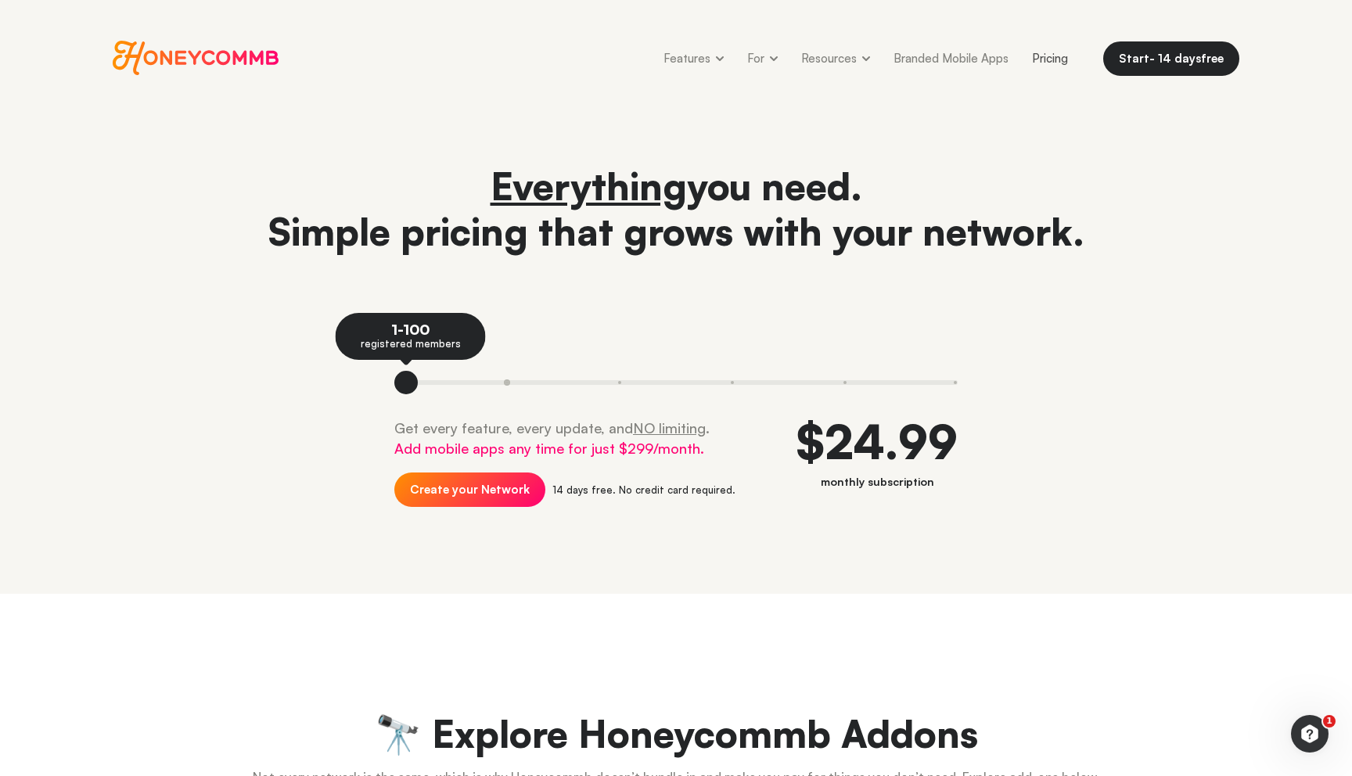
click at [504, 380] on button at bounding box center [507, 382] width 113 height 23
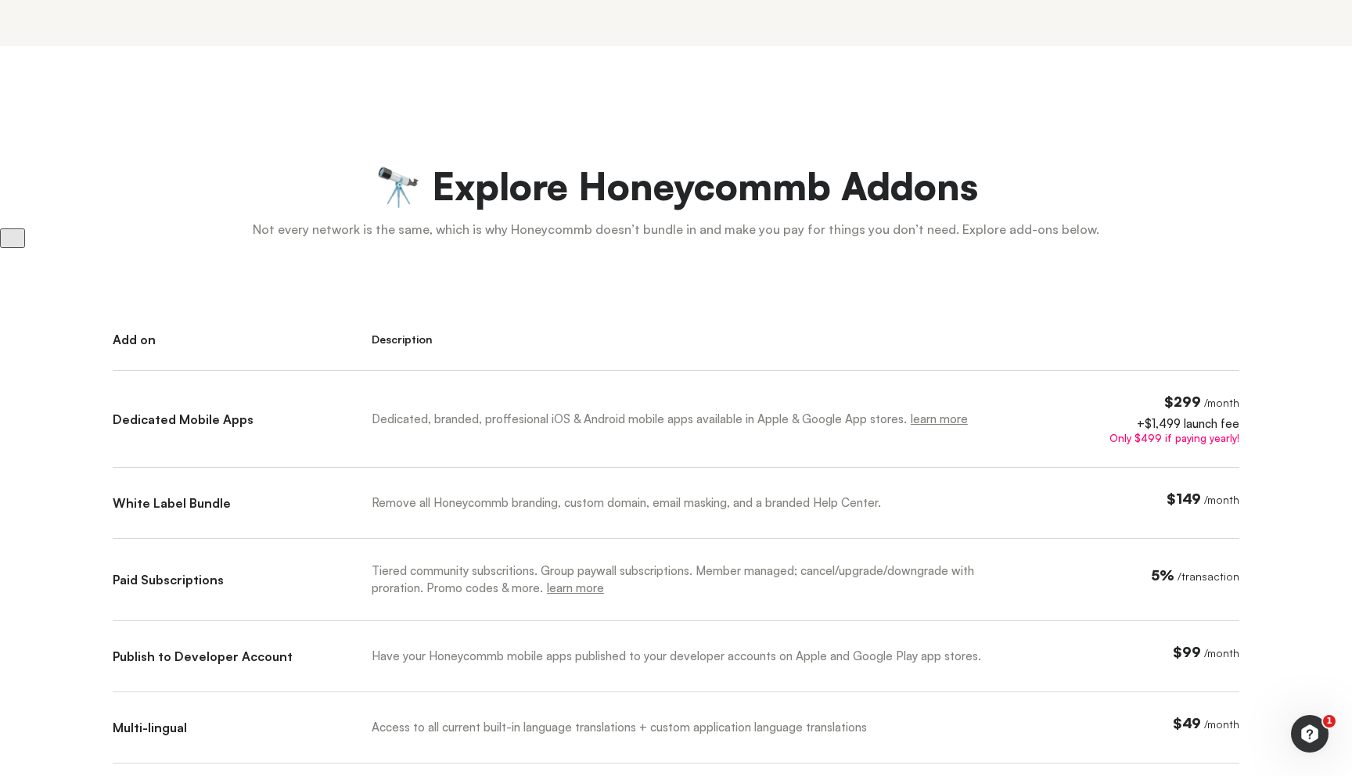
scroll to position [551, 0]
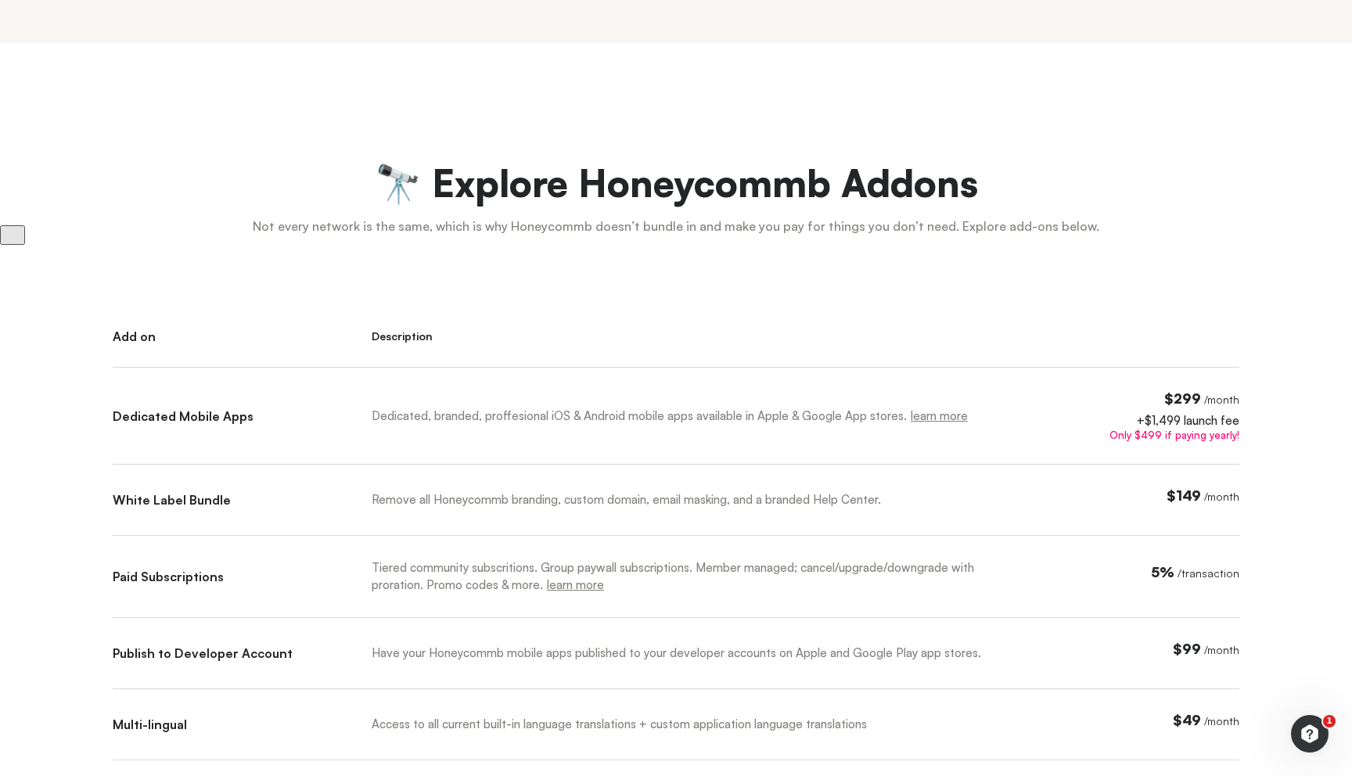
click at [1187, 397] on span "$299" at bounding box center [1182, 398] width 37 height 17
click at [1174, 416] on div "+$1,499 launch fee" at bounding box center [1158, 421] width 162 height 12
click at [1191, 415] on div "+$1,499 launch fee" at bounding box center [1158, 421] width 162 height 12
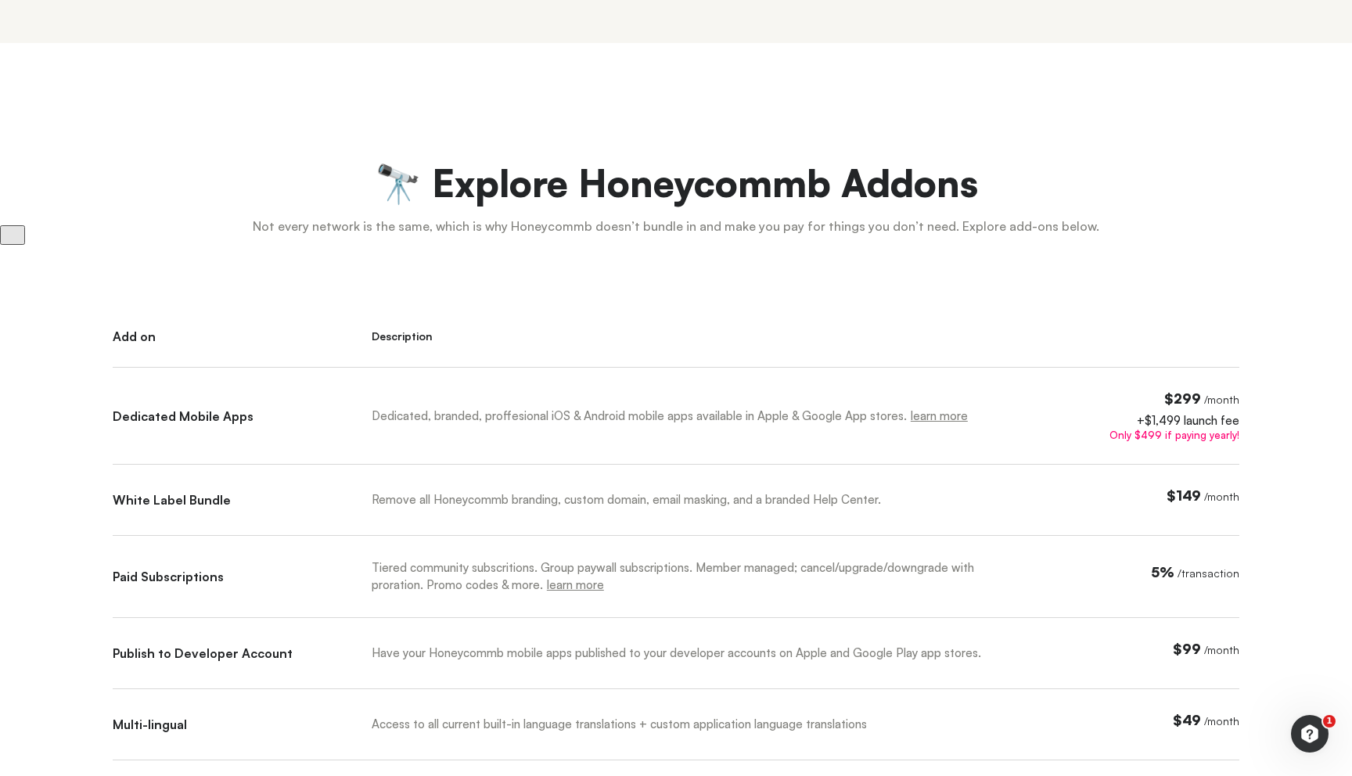
click at [1182, 393] on span "$299" at bounding box center [1182, 398] width 37 height 17
click at [1024, 434] on div "Dedicated, branded, proffesional iOS & Android mobile apps available in Apple &…" at bounding box center [701, 428] width 658 height 74
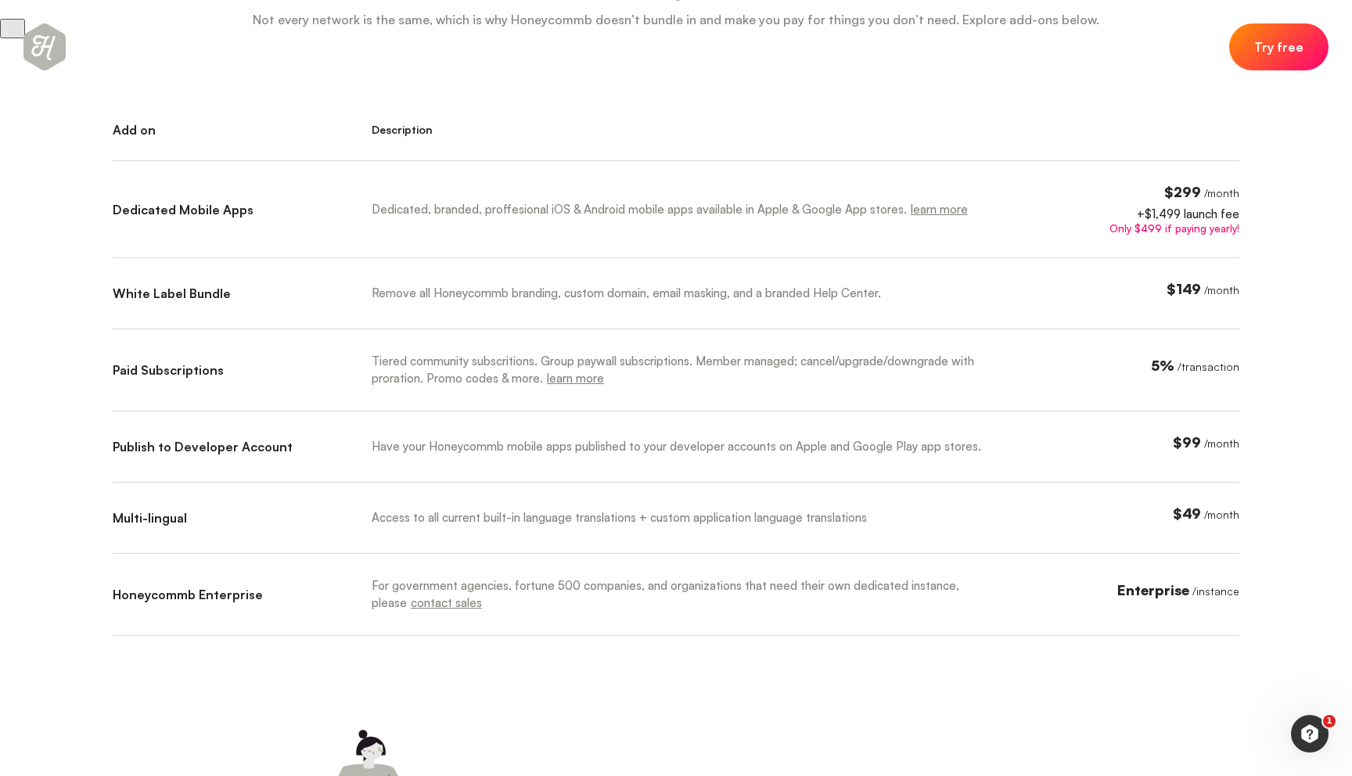
scroll to position [760, 0]
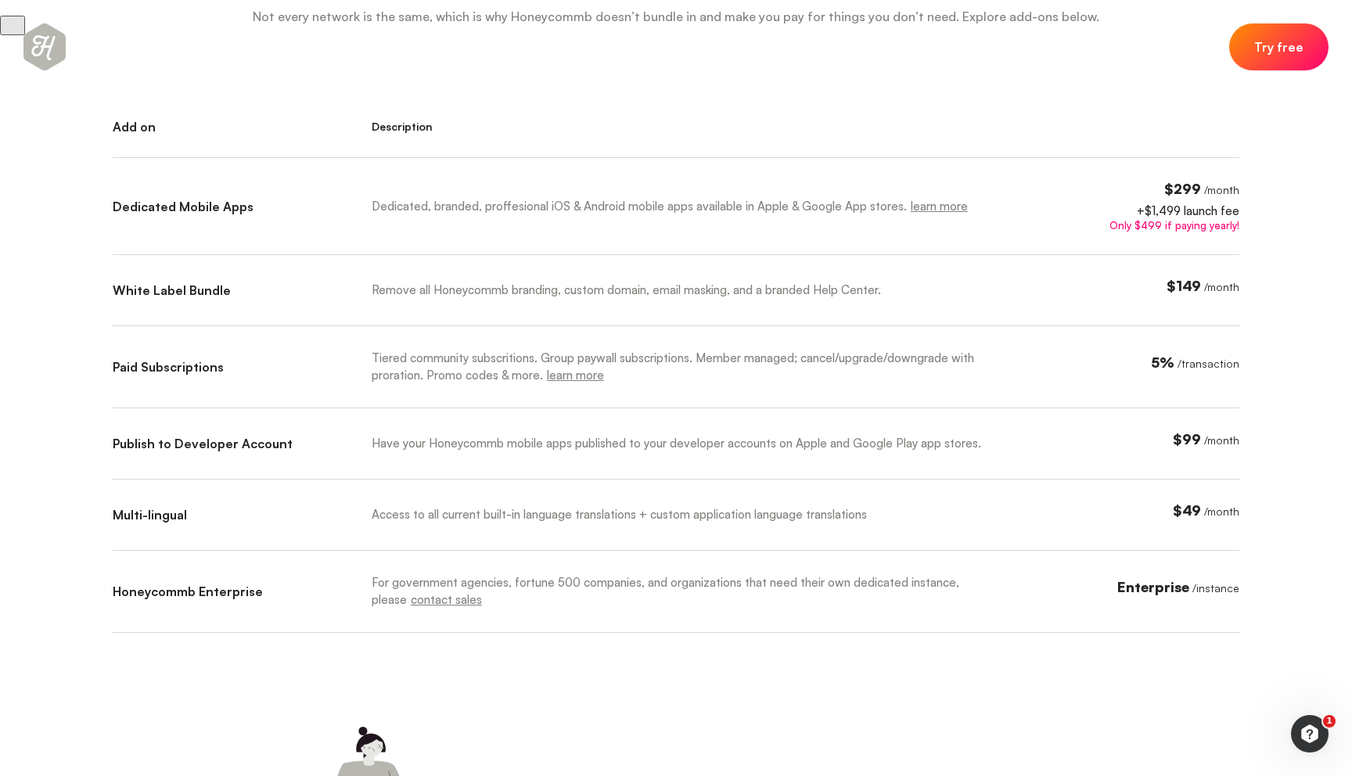
click at [394, 290] on div "Remove all Honeycommb branding, custom domain, email masking, and a branded Hel…" at bounding box center [685, 290] width 626 height 17
click at [426, 289] on div "Remove all Honeycommb branding, custom domain, email masking, and a branded Hel…" at bounding box center [685, 290] width 626 height 17
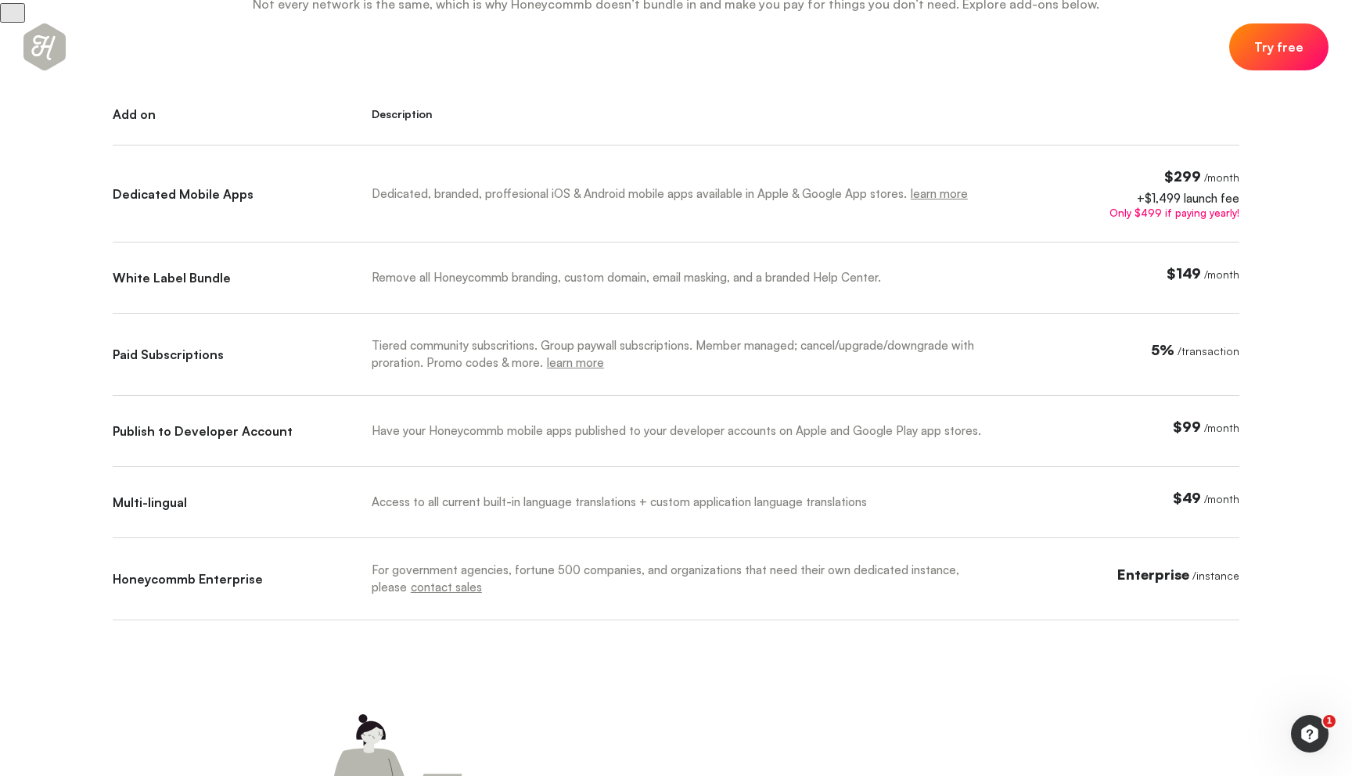
scroll to position [774, 0]
click at [568, 278] on div "Remove all Honeycommb branding, custom domain, email masking, and a branded Hel…" at bounding box center [685, 276] width 626 height 17
drag, startPoint x: 568, startPoint y: 278, endPoint x: 627, endPoint y: 271, distance: 59.8
click at [627, 271] on div "Remove all Honeycommb branding, custom domain, email masking, and a branded Hel…" at bounding box center [685, 276] width 626 height 17
click at [665, 271] on div "Remove all Honeycommb branding, custom domain, email masking, and a branded Hel…" at bounding box center [685, 276] width 626 height 17
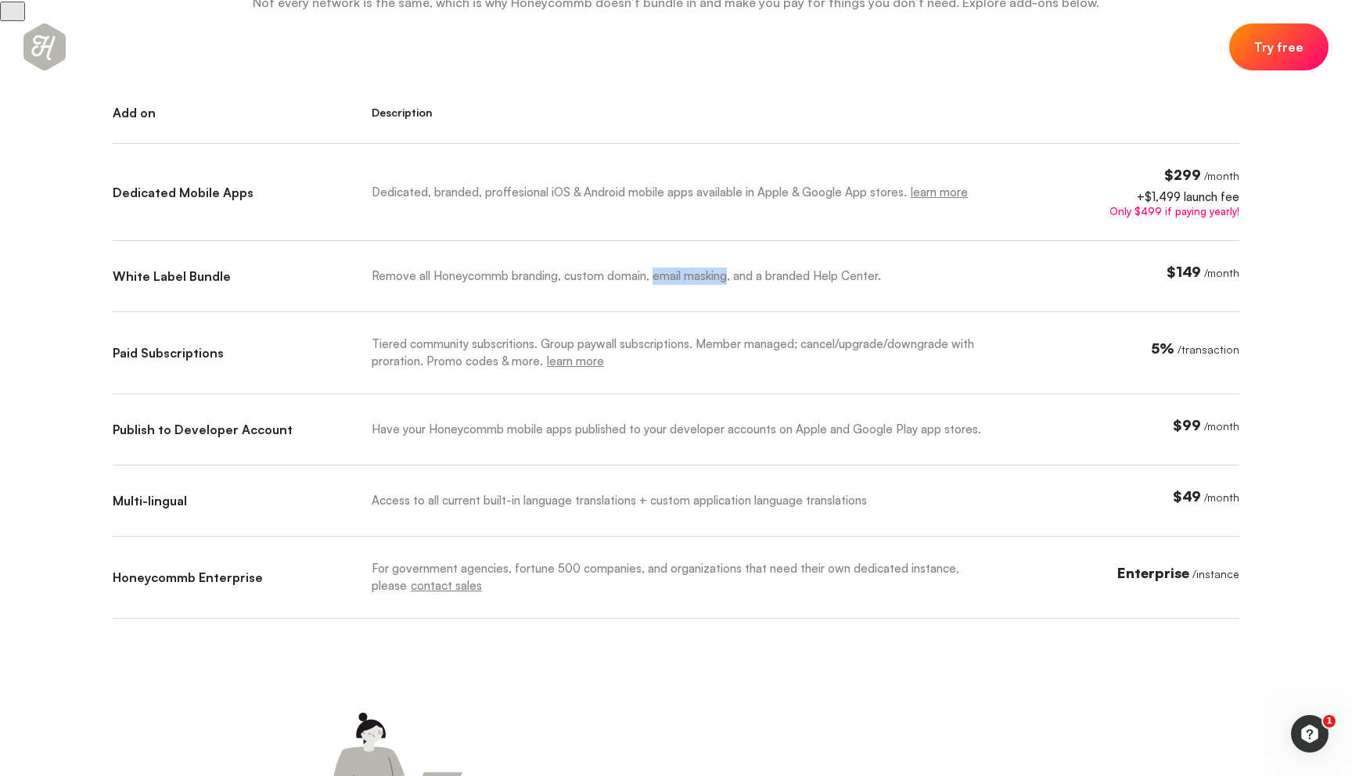
drag, startPoint x: 665, startPoint y: 271, endPoint x: 694, endPoint y: 276, distance: 29.3
click at [694, 276] on div "Remove all Honeycommb branding, custom domain, email masking, and a branded Hel…" at bounding box center [685, 276] width 626 height 17
click at [850, 277] on div "Remove all Honeycommb branding, custom domain, email masking, and a branded Hel…" at bounding box center [685, 276] width 626 height 17
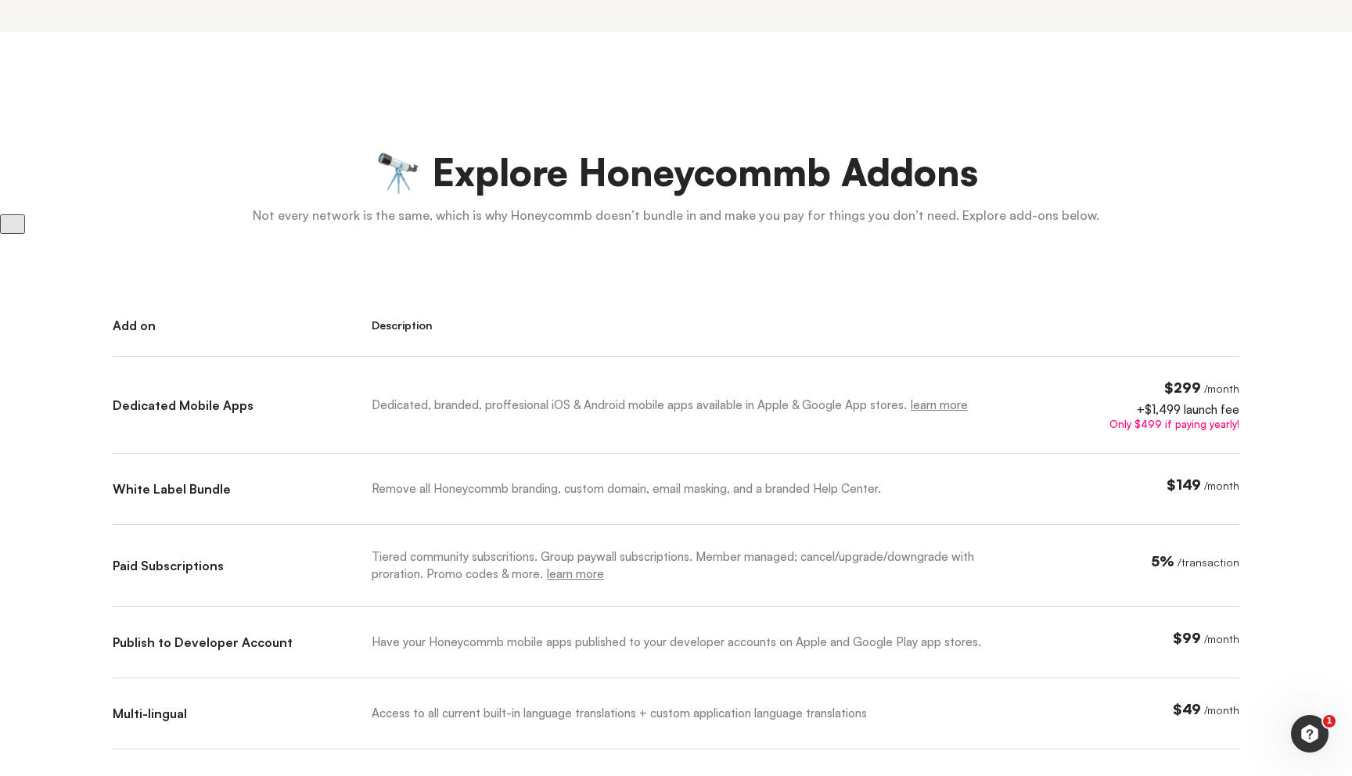
scroll to position [567, 0]
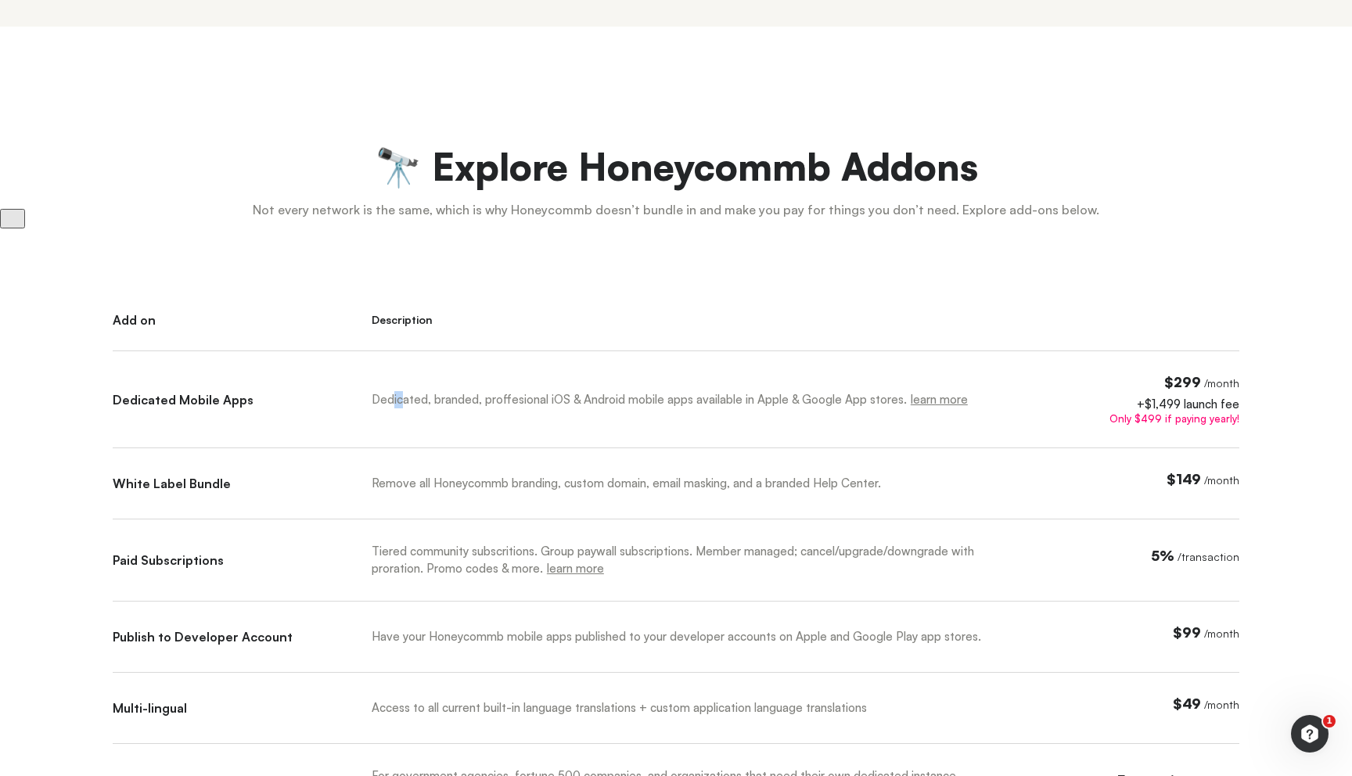
drag, startPoint x: 390, startPoint y: 403, endPoint x: 401, endPoint y: 403, distance: 11.7
click at [401, 403] on div "Dedicated, branded, proffesional iOS & Android mobile apps available in Apple &…" at bounding box center [685, 399] width 626 height 17
drag, startPoint x: 475, startPoint y: 404, endPoint x: 737, endPoint y: 466, distance: 269.4
click at [475, 404] on div "Dedicated, branded, proffesional iOS & Android mobile apps available in Apple &…" at bounding box center [685, 399] width 626 height 17
click at [1200, 478] on span "$149" at bounding box center [1183, 478] width 34 height 17
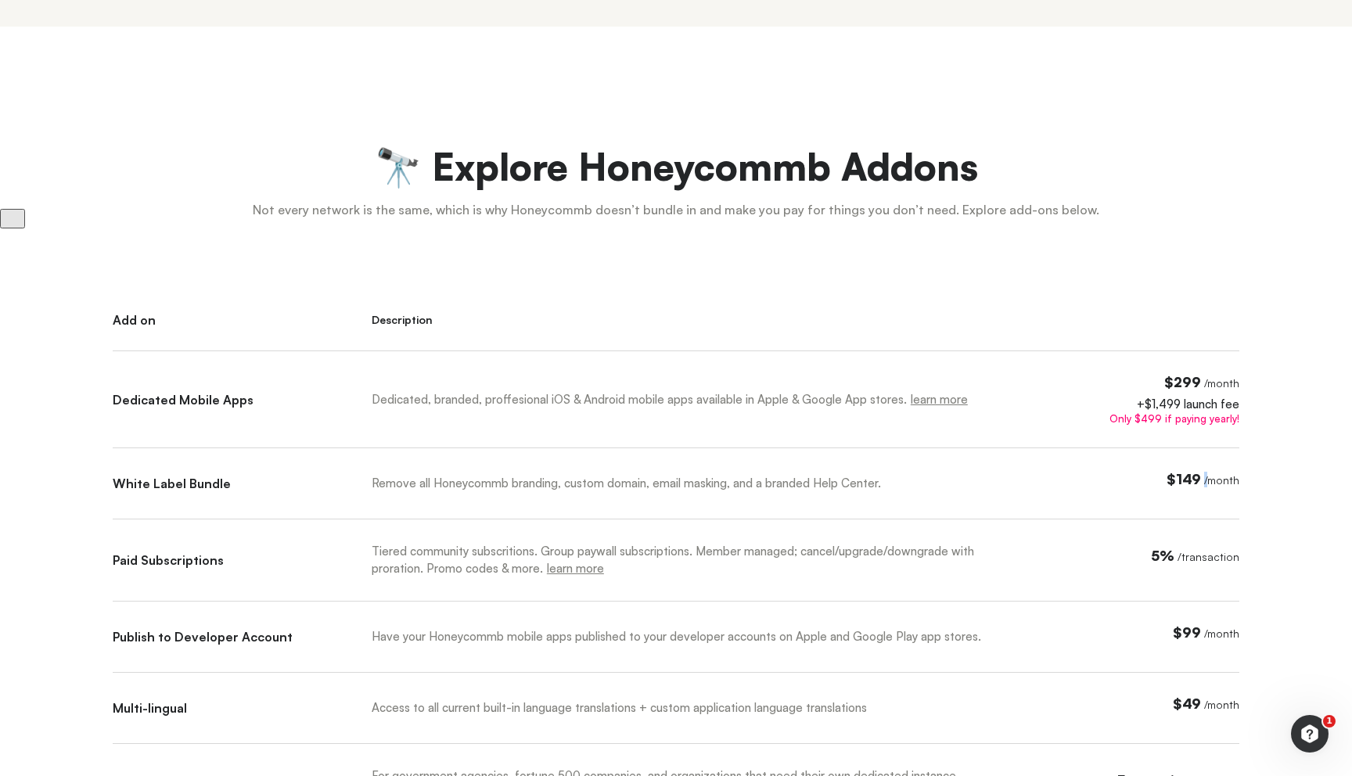
click at [1200, 478] on span "$149" at bounding box center [1183, 478] width 34 height 17
click at [1191, 480] on span "$149" at bounding box center [1183, 478] width 34 height 17
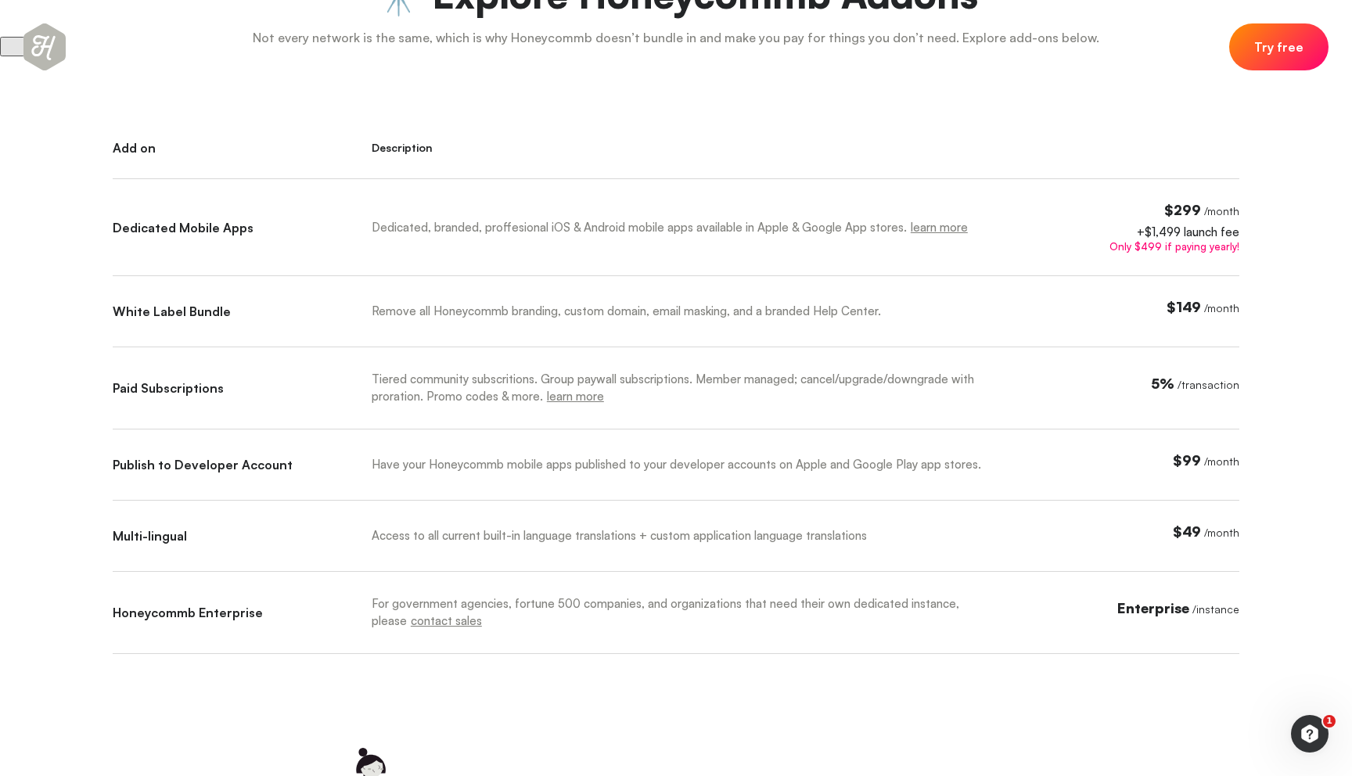
scroll to position [741, 0]
click at [1196, 460] on span "$99" at bounding box center [1187, 458] width 28 height 17
click at [713, 444] on div "Add on Description Dedicated Mobile Apps Dedicated, branded, proffesional iOS &…" at bounding box center [676, 395] width 1126 height 513
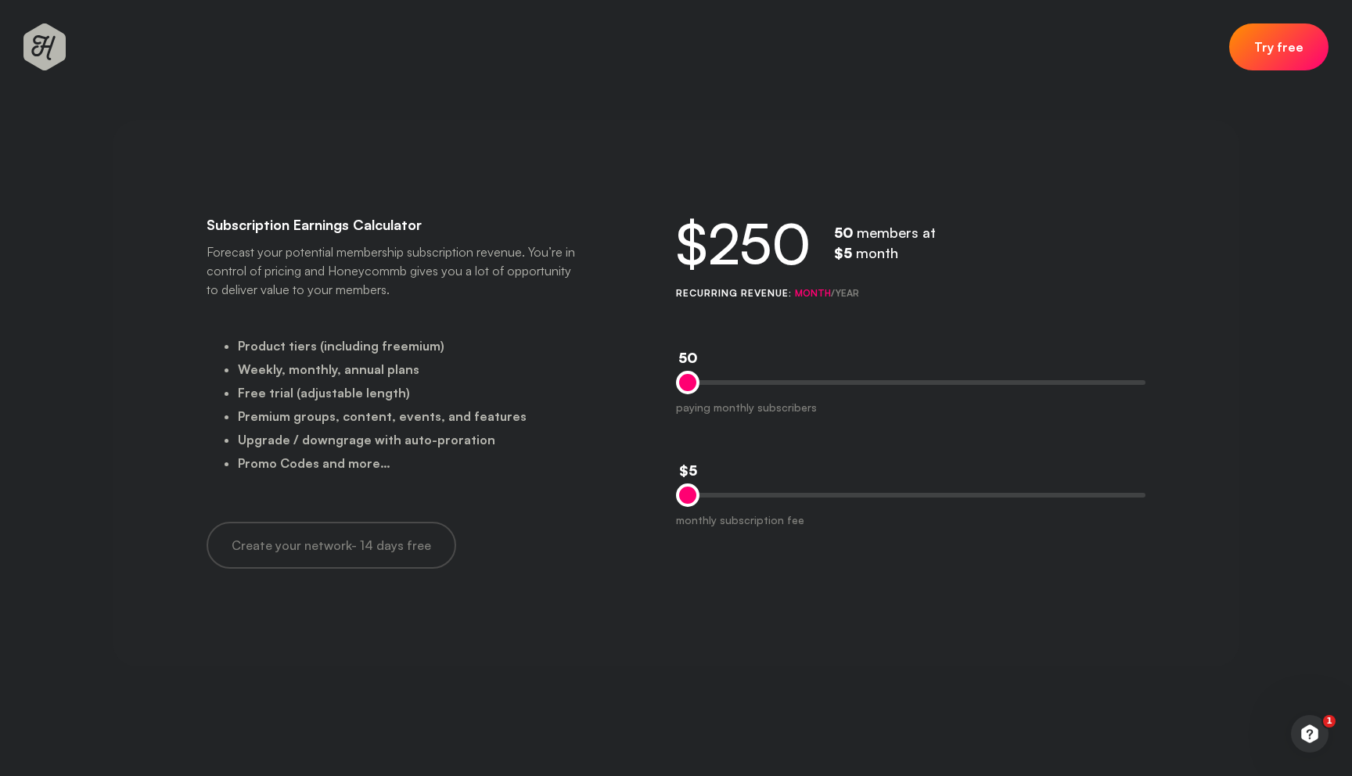
scroll to position [2911, 0]
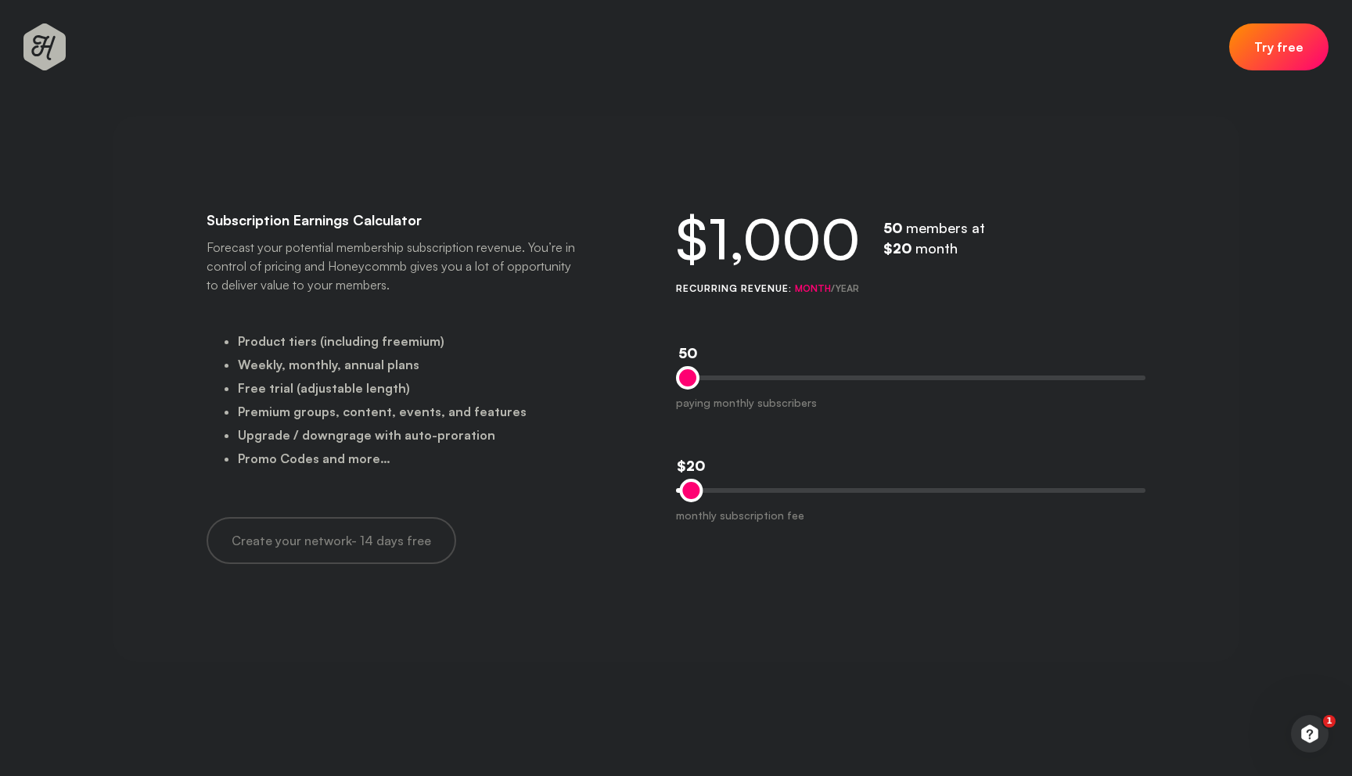
click at [689, 488] on div at bounding box center [690, 490] width 23 height 23
drag, startPoint x: 685, startPoint y: 378, endPoint x: 709, endPoint y: 378, distance: 23.5
click at [709, 378] on div at bounding box center [710, 377] width 23 height 23
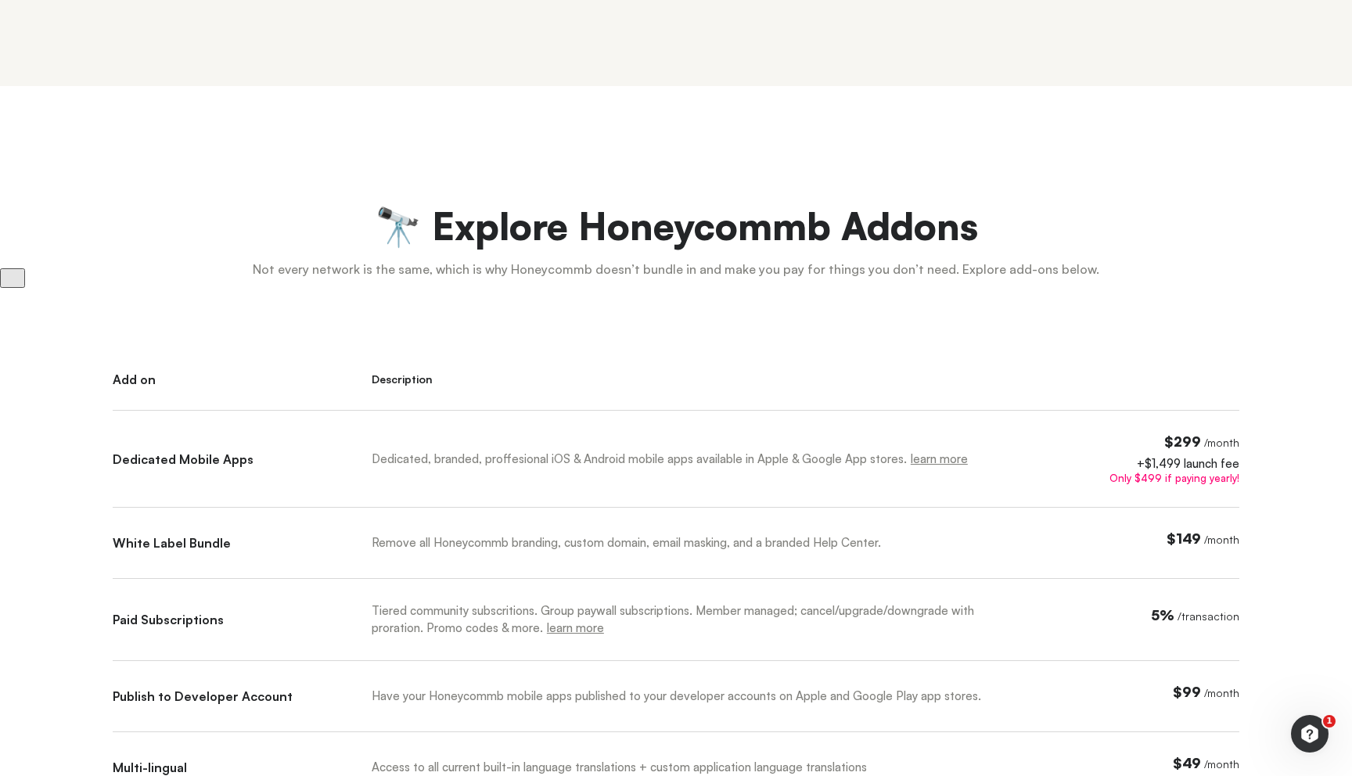
scroll to position [510, 0]
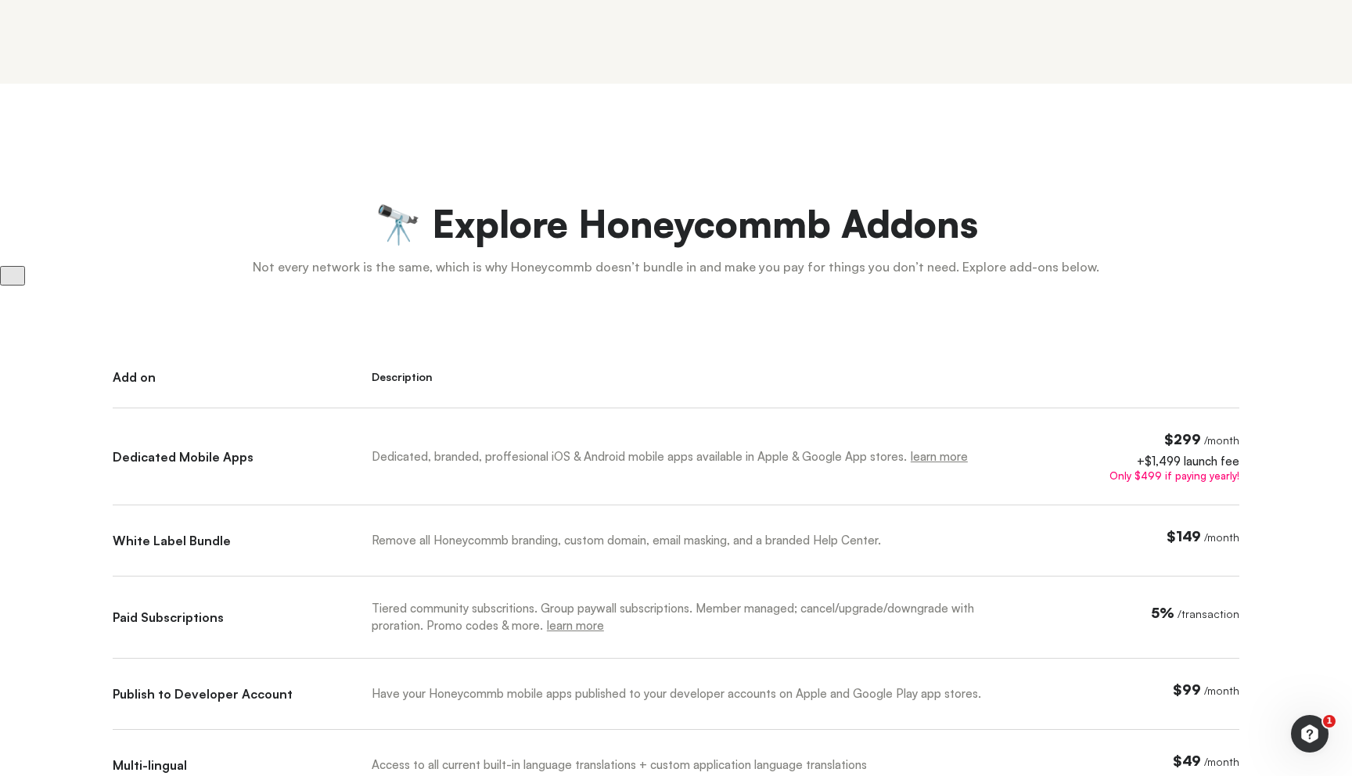
click at [1188, 436] on span "$299" at bounding box center [1182, 438] width 37 height 17
click at [1187, 383] on div at bounding box center [1158, 389] width 162 height 38
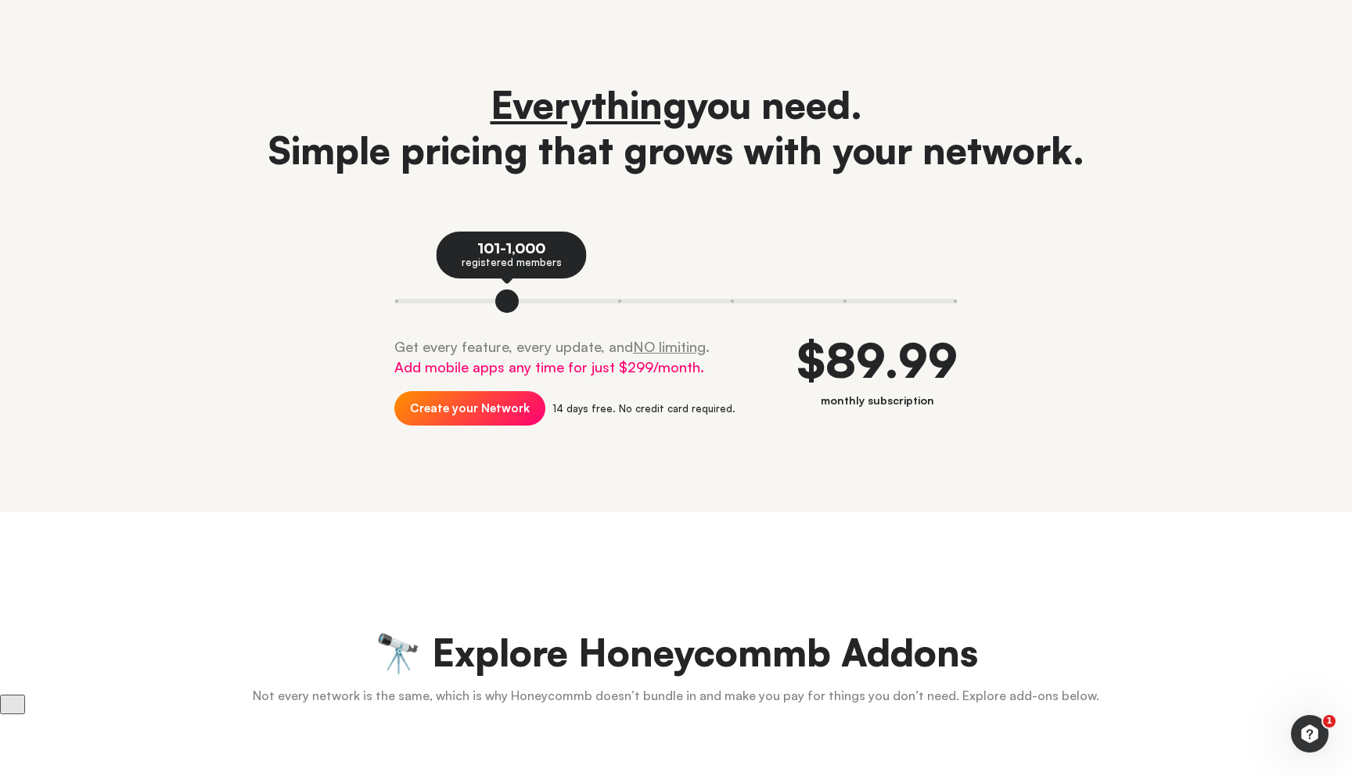
scroll to position [0, 0]
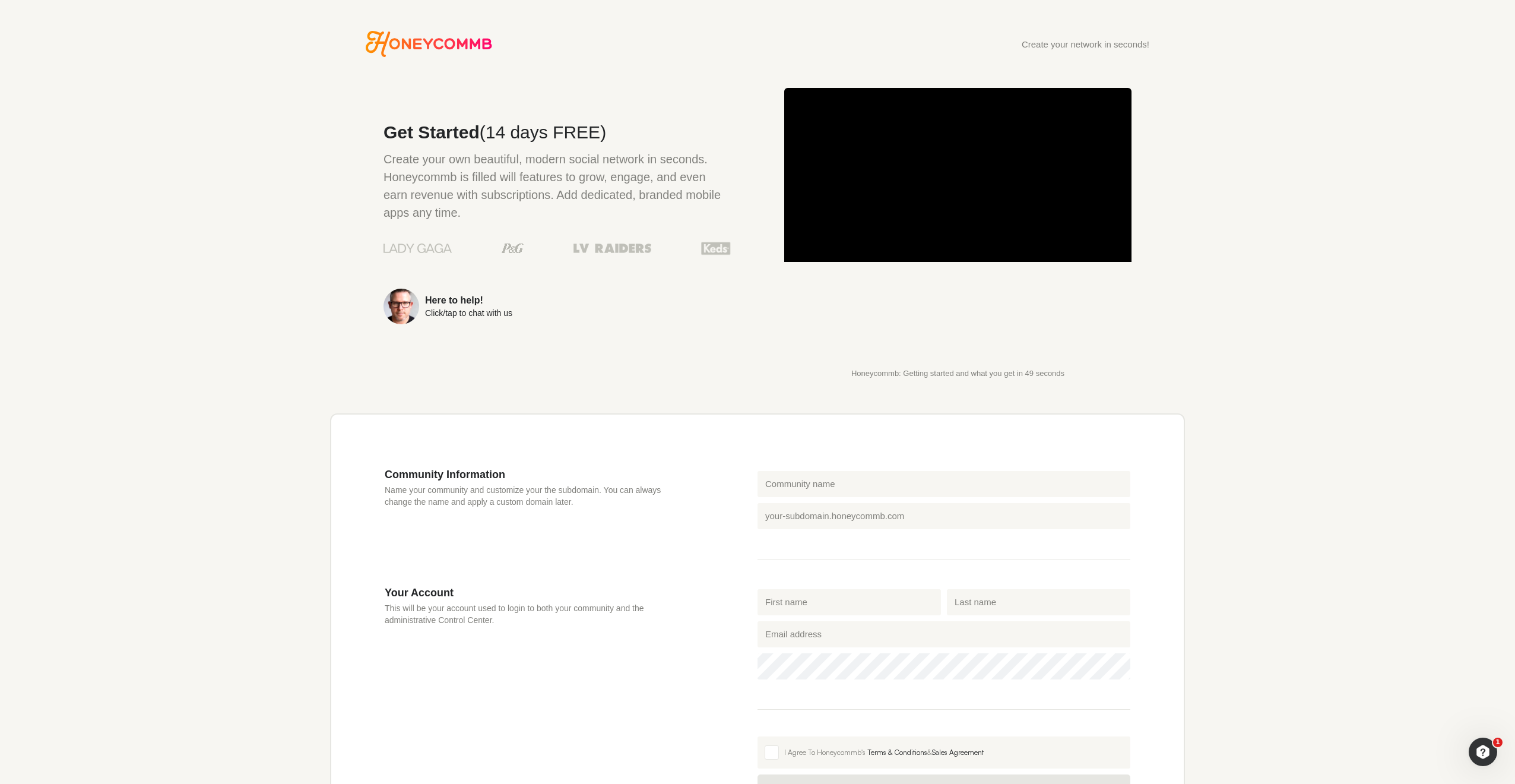
click at [402, 52] on icon "Honeycommb" at bounding box center [429, 44] width 127 height 26
